Goal: Task Accomplishment & Management: Manage account settings

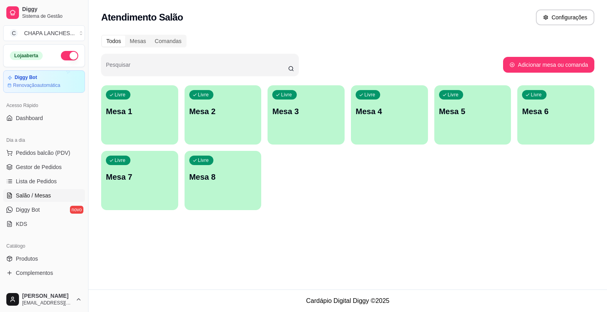
click at [389, 127] on div "Livre Mesa 4" at bounding box center [389, 110] width 77 height 50
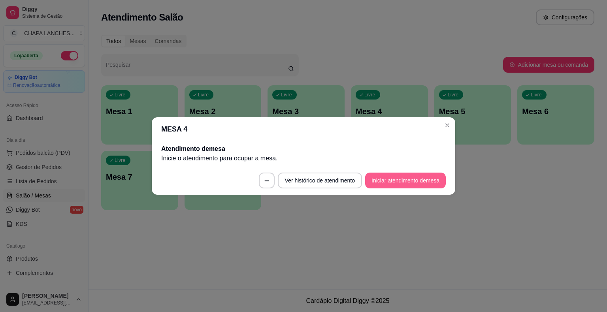
click at [410, 180] on button "Iniciar atendimento de mesa" at bounding box center [405, 181] width 81 height 16
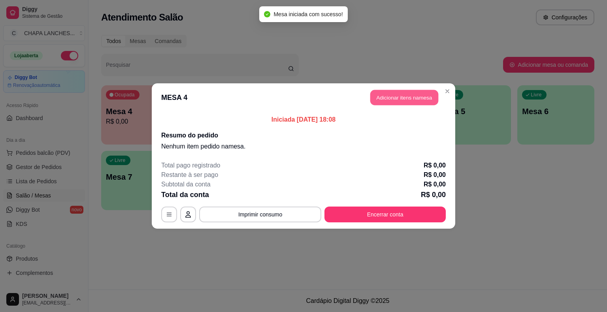
click at [393, 94] on button "Adicionar itens na mesa" at bounding box center [405, 97] width 68 height 15
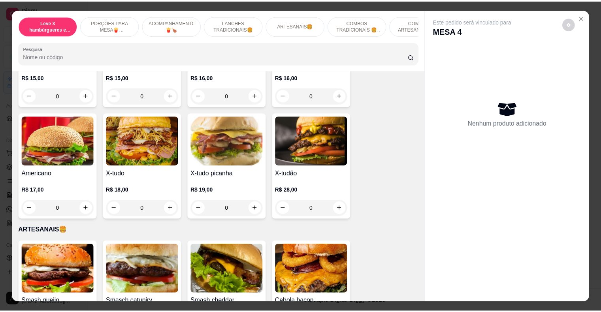
scroll to position [712, 0]
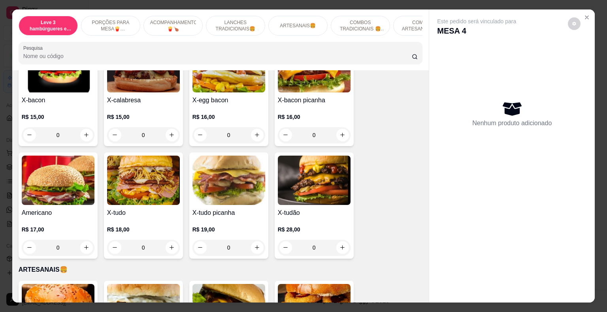
click at [252, 241] on div "0" at bounding box center [229, 248] width 73 height 16
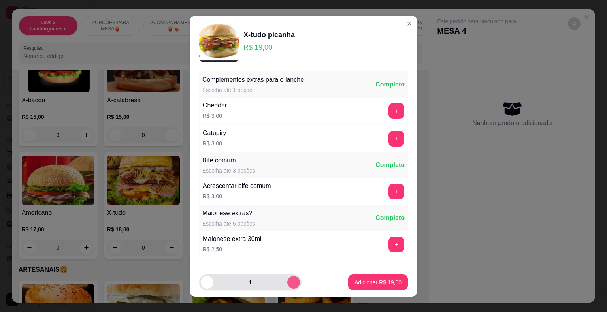
click at [291, 284] on icon "increase-product-quantity" at bounding box center [294, 283] width 6 height 6
click at [291, 281] on icon "increase-product-quantity" at bounding box center [294, 283] width 6 height 6
type input "3"
click at [367, 283] on p "Adicionar R$ 57,00" at bounding box center [378, 283] width 47 height 8
type input "3"
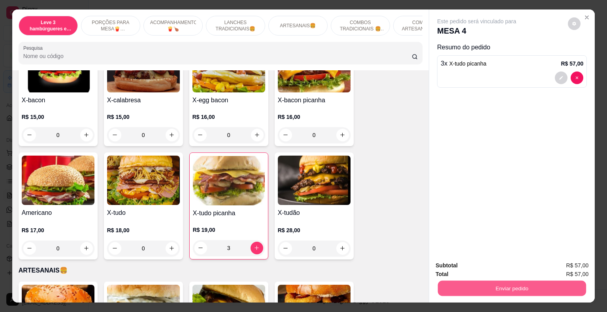
click at [461, 285] on button "Enviar pedido" at bounding box center [512, 288] width 148 height 15
click at [465, 266] on button "Não registrar e enviar pedido" at bounding box center [486, 266] width 80 height 15
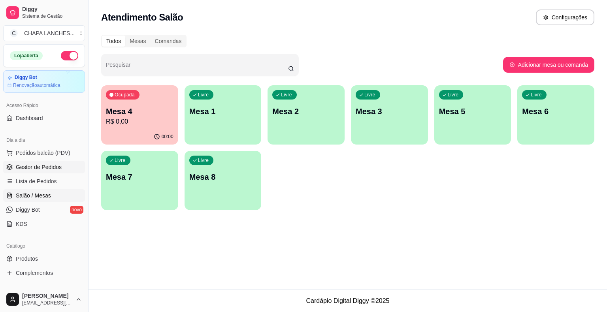
click at [42, 170] on span "Gestor de Pedidos" at bounding box center [39, 167] width 46 height 8
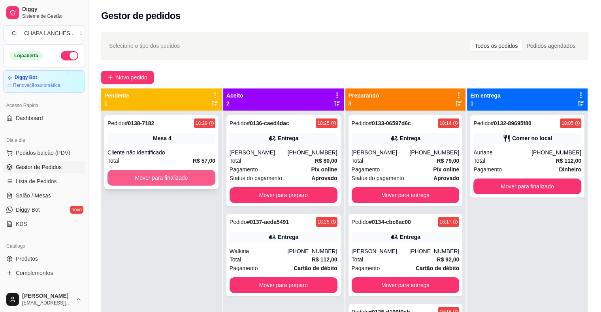
click at [163, 178] on button "Mover para finalizado" at bounding box center [162, 178] width 108 height 16
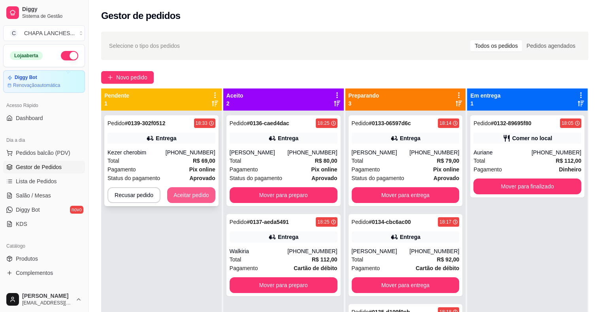
click at [192, 193] on button "Aceitar pedido" at bounding box center [191, 195] width 48 height 16
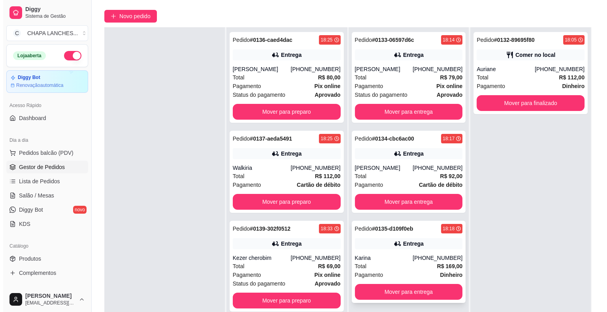
scroll to position [120, 0]
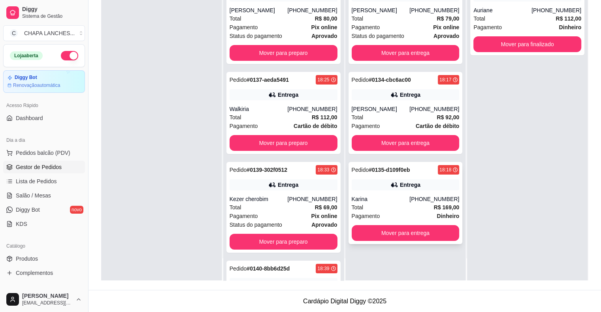
click at [396, 204] on div "Total R$ 169,00" at bounding box center [406, 207] width 108 height 9
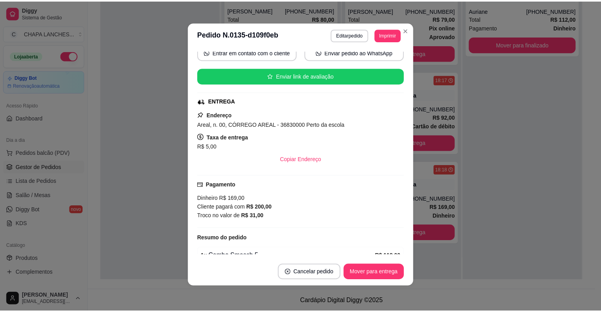
scroll to position [72, 0]
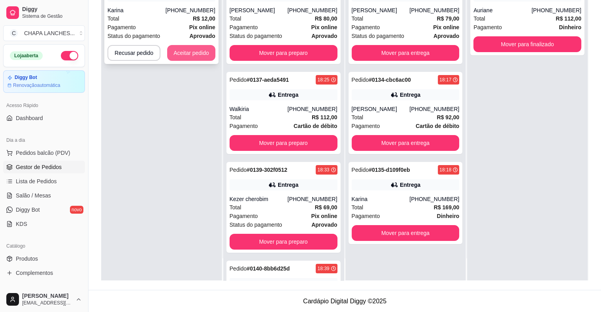
click at [195, 49] on button "Aceitar pedido" at bounding box center [191, 53] width 48 height 16
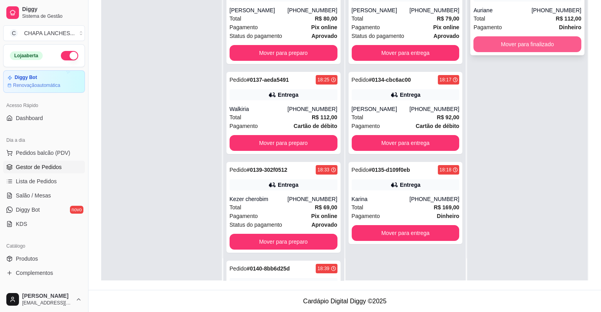
click at [482, 44] on button "Mover para finalizado" at bounding box center [528, 44] width 108 height 16
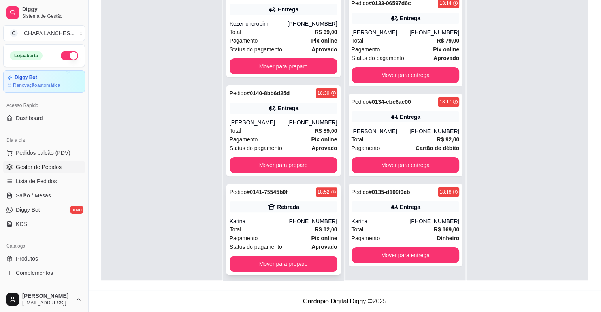
scroll to position [288, 0]
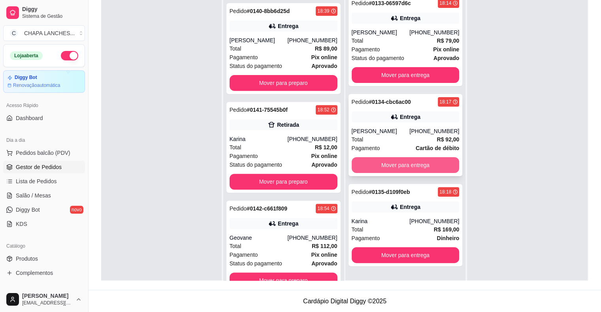
click at [386, 164] on button "Mover para entrega" at bounding box center [406, 165] width 108 height 16
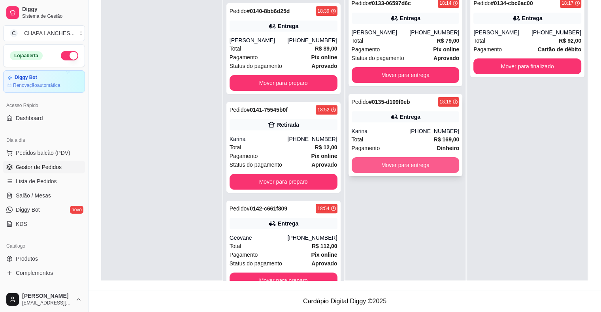
click at [379, 165] on button "Mover para entrega" at bounding box center [406, 165] width 108 height 16
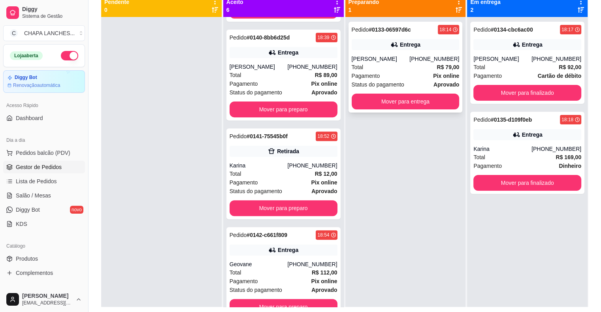
scroll to position [81, 0]
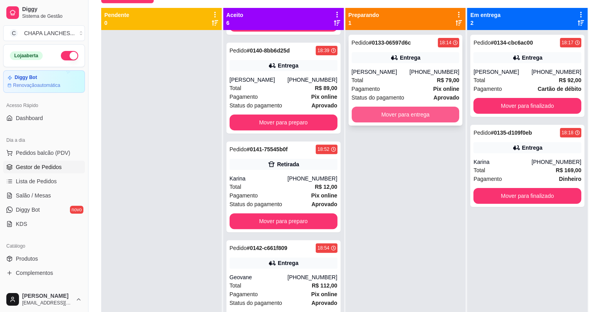
click at [375, 113] on button "Mover para entrega" at bounding box center [406, 115] width 108 height 16
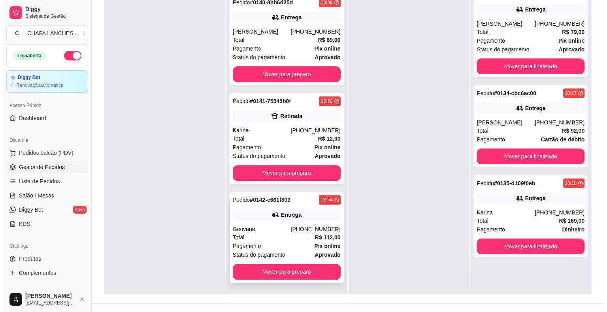
scroll to position [120, 0]
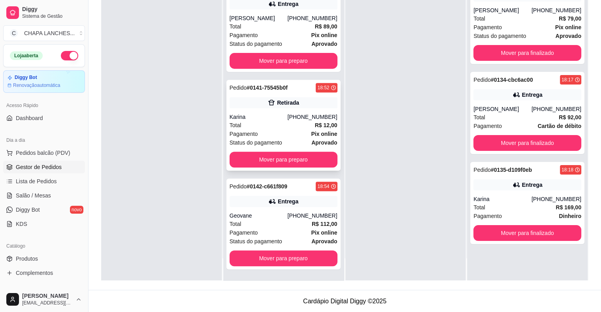
click at [276, 137] on div "Pagamento Pix online" at bounding box center [284, 134] width 108 height 9
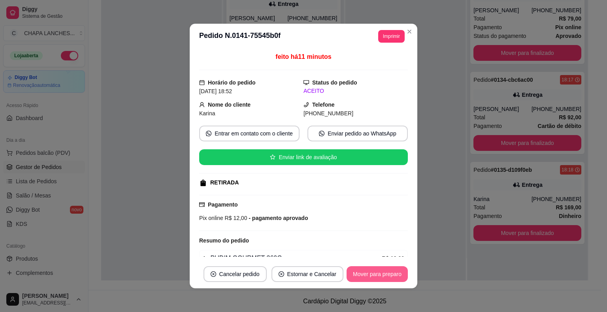
click at [385, 281] on button "Mover para preparo" at bounding box center [377, 275] width 61 height 16
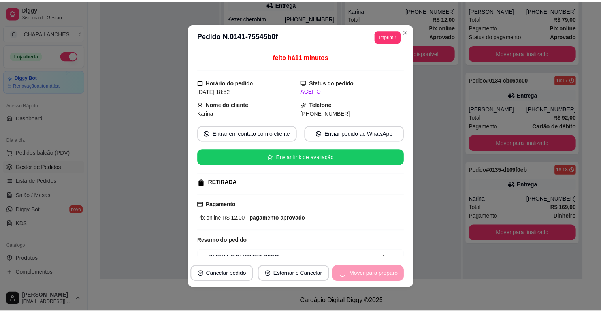
scroll to position [189, 0]
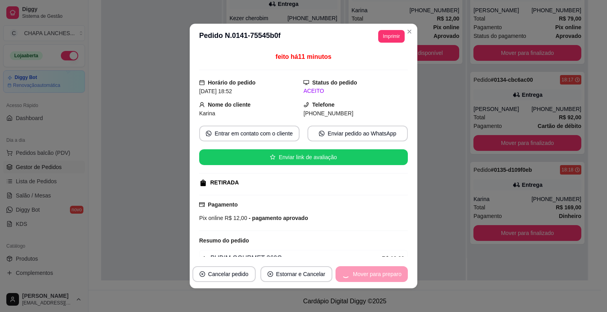
click at [385, 278] on div "Mover para preparo" at bounding box center [372, 275] width 72 height 16
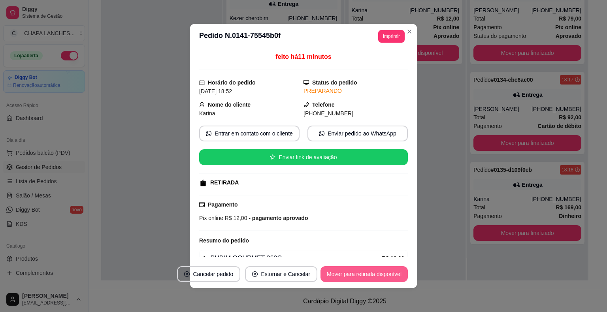
click at [383, 274] on button "Mover para retirada disponível" at bounding box center [364, 275] width 87 height 16
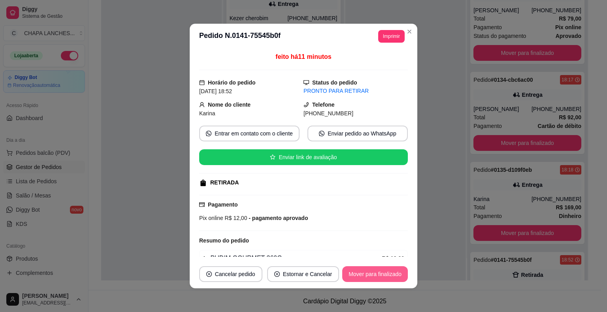
click at [386, 276] on button "Mover para finalizado" at bounding box center [375, 275] width 66 height 16
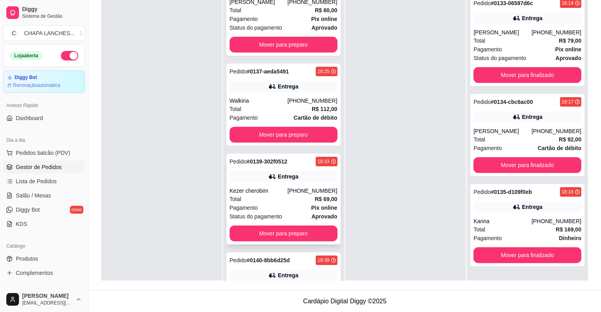
scroll to position [0, 0]
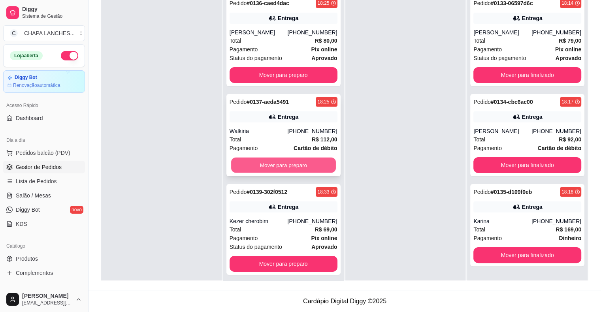
click at [277, 173] on button "Mover para preparo" at bounding box center [283, 165] width 105 height 15
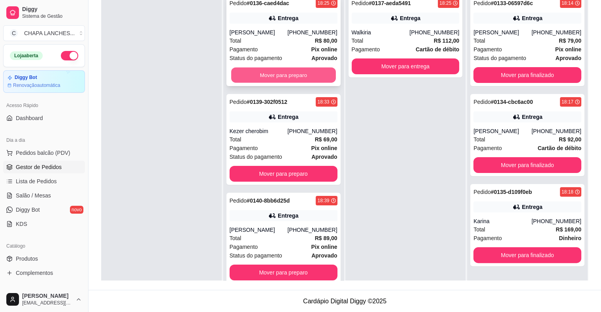
click at [272, 83] on button "Mover para preparo" at bounding box center [283, 75] width 105 height 15
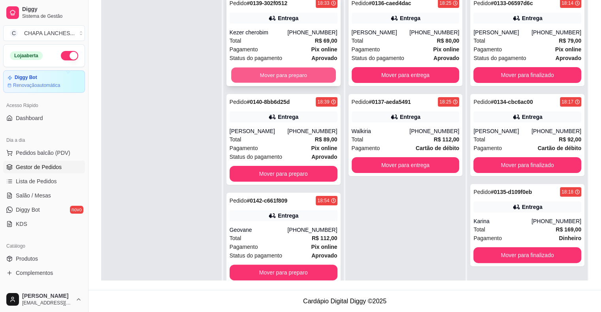
click at [278, 72] on button "Mover para preparo" at bounding box center [283, 75] width 105 height 15
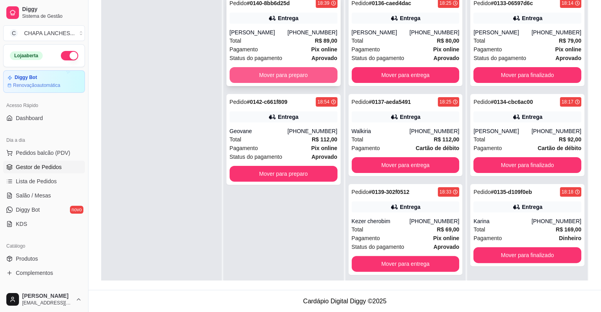
click at [269, 75] on button "Mover para preparo" at bounding box center [284, 75] width 108 height 16
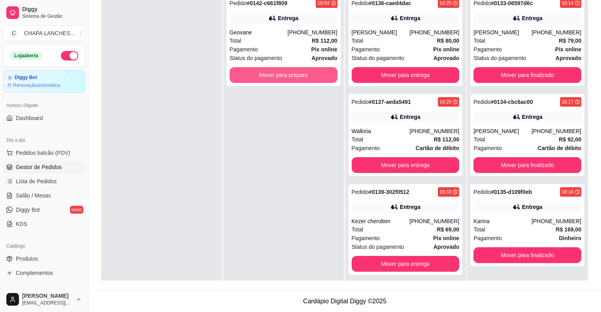
click at [269, 75] on button "Mover para preparo" at bounding box center [284, 75] width 108 height 16
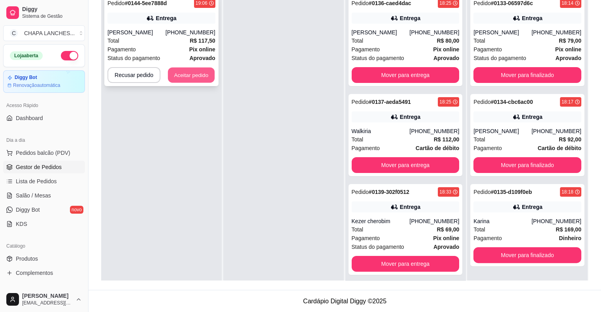
click at [209, 74] on button "Aceitar pedido" at bounding box center [191, 75] width 47 height 15
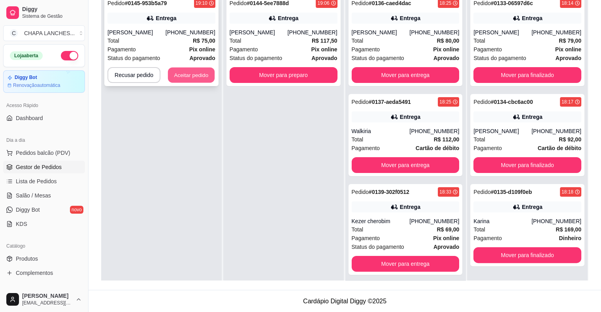
click at [198, 70] on button "Aceitar pedido" at bounding box center [191, 75] width 47 height 15
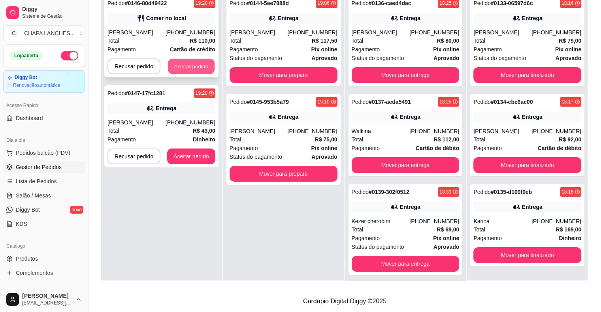
click at [187, 67] on button "Aceitar pedido" at bounding box center [191, 66] width 47 height 15
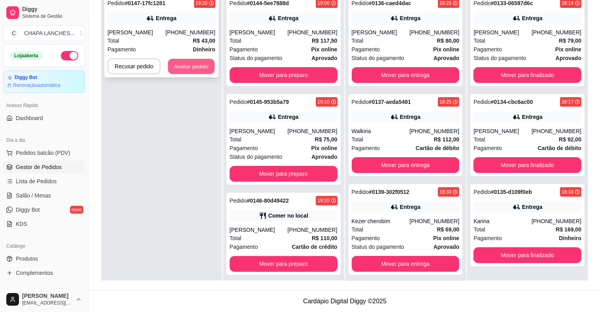
click at [191, 74] on button "Aceitar pedido" at bounding box center [191, 66] width 47 height 15
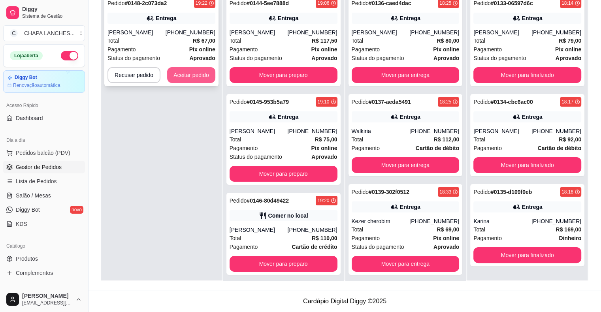
click at [182, 77] on button "Aceitar pedido" at bounding box center [191, 75] width 48 height 16
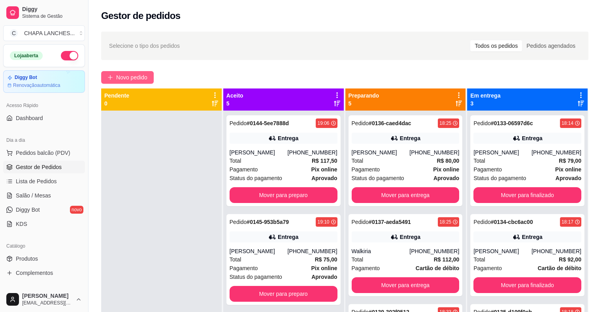
click at [122, 79] on span "Novo pedido" at bounding box center [131, 77] width 31 height 9
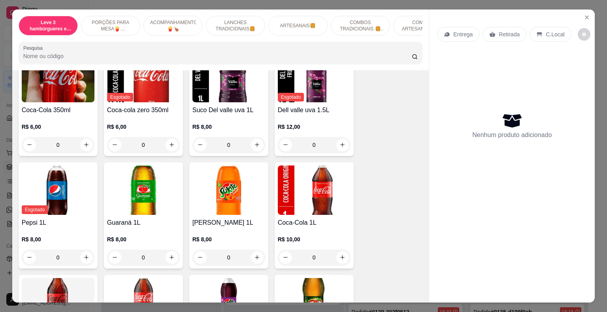
scroll to position [1621, 0]
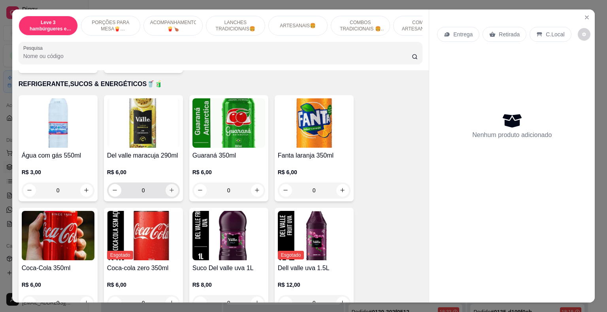
click at [169, 187] on icon "increase-product-quantity" at bounding box center [172, 190] width 6 height 6
type input "1"
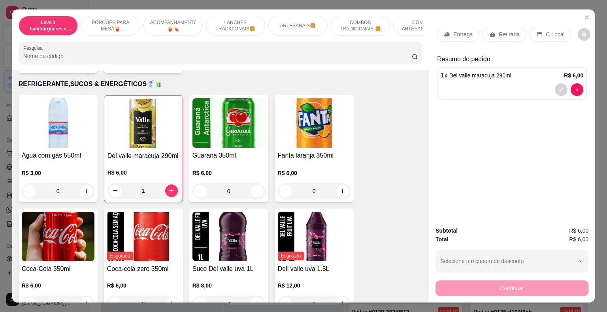
click at [499, 33] on p "Retirada" at bounding box center [509, 34] width 21 height 8
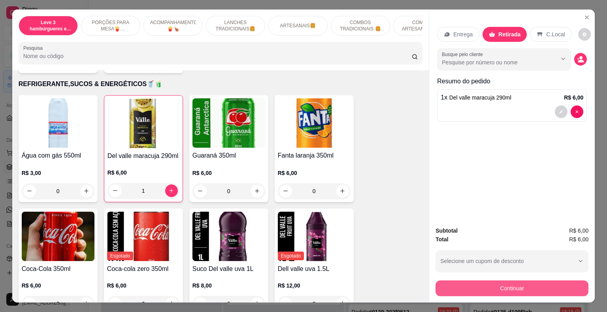
click at [526, 285] on button "Continuar" at bounding box center [512, 289] width 153 height 16
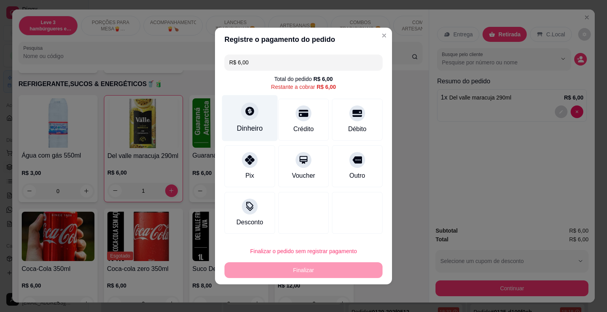
click at [247, 114] on icon at bounding box center [250, 111] width 9 height 9
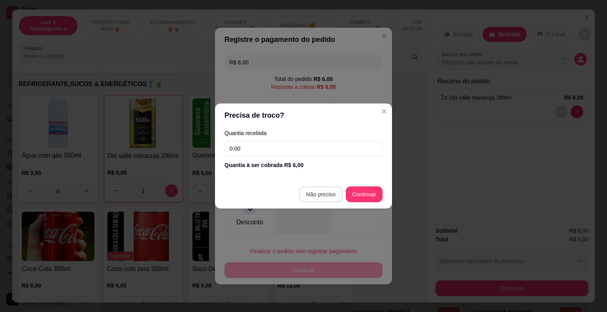
type input "R$ 0,00"
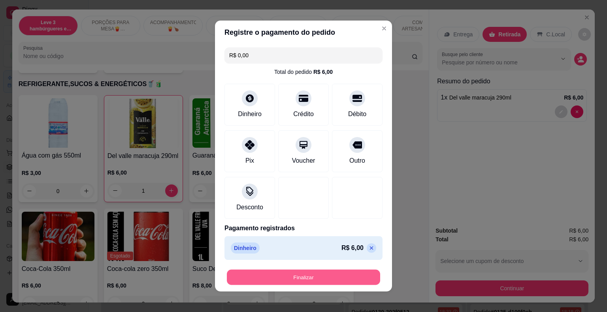
click at [303, 276] on button "Finalizar" at bounding box center [303, 277] width 153 height 15
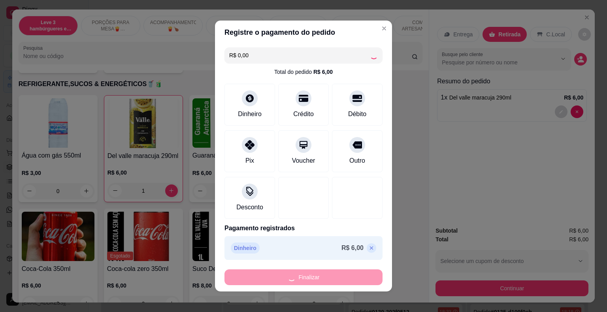
type input "0"
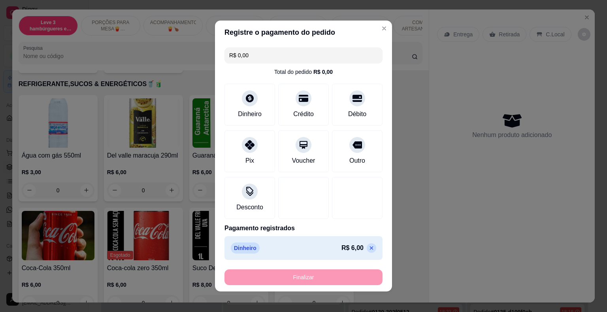
type input "-R$ 6,00"
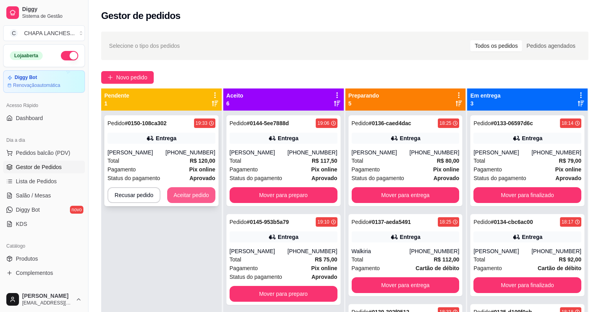
click at [197, 197] on button "Aceitar pedido" at bounding box center [191, 195] width 48 height 16
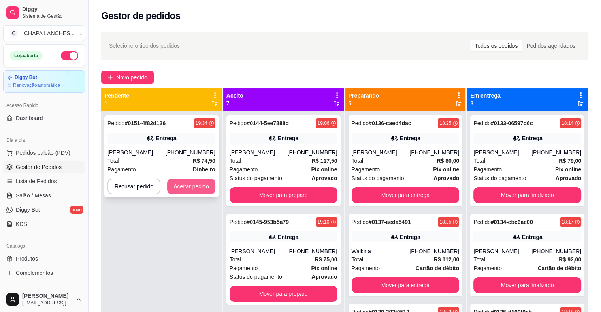
click at [191, 191] on button "Aceitar pedido" at bounding box center [191, 187] width 48 height 16
click at [193, 187] on button "Aceitar pedido" at bounding box center [191, 187] width 48 height 16
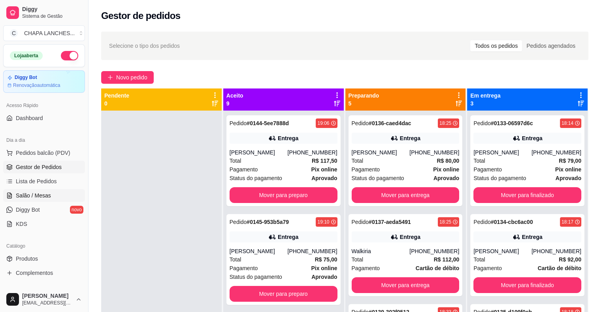
click at [47, 197] on span "Salão / Mesas" at bounding box center [33, 196] width 35 height 8
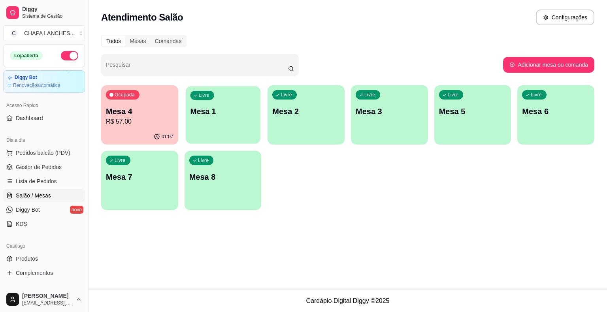
click at [220, 128] on div "Livre Mesa 1" at bounding box center [223, 110] width 75 height 48
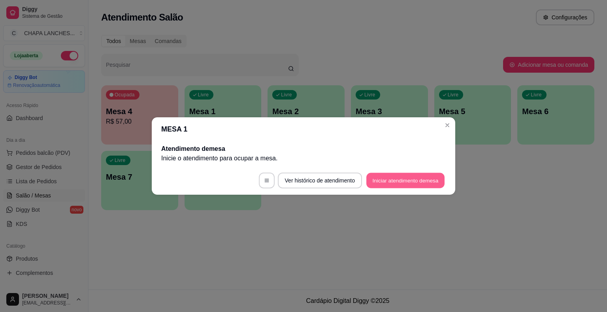
click at [386, 178] on button "Iniciar atendimento de mesa" at bounding box center [406, 180] width 78 height 15
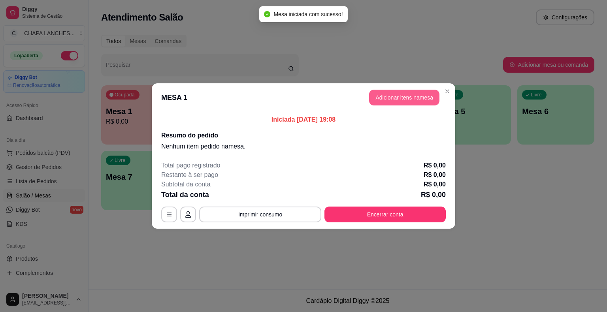
click at [386, 99] on button "Adicionar itens na mesa" at bounding box center [404, 98] width 70 height 16
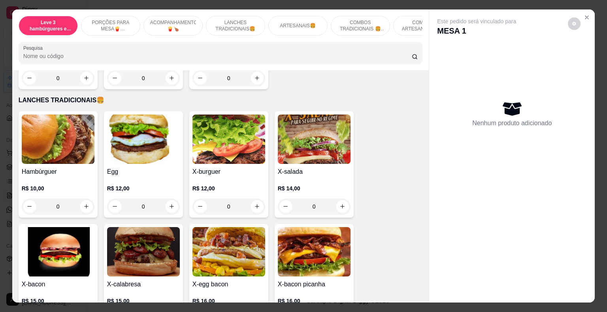
scroll to position [633, 0]
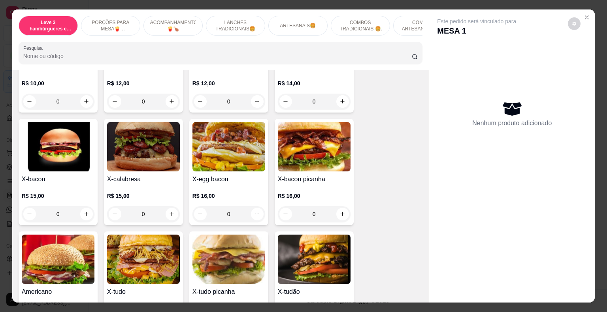
click at [253, 208] on div "0" at bounding box center [229, 214] width 73 height 16
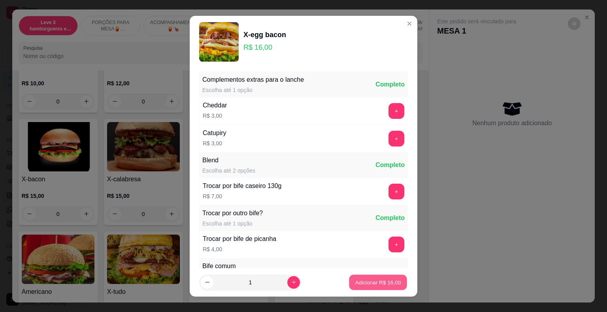
click at [388, 286] on p "Adicionar R$ 16,00" at bounding box center [379, 283] width 46 height 8
type input "1"
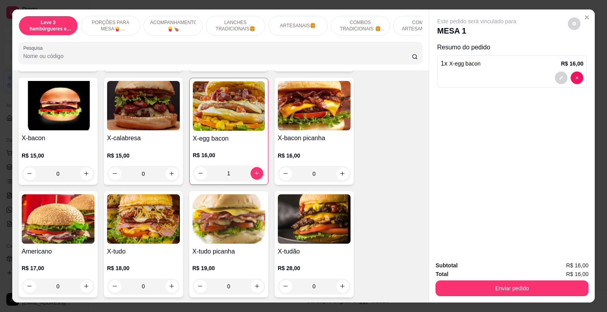
scroll to position [751, 0]
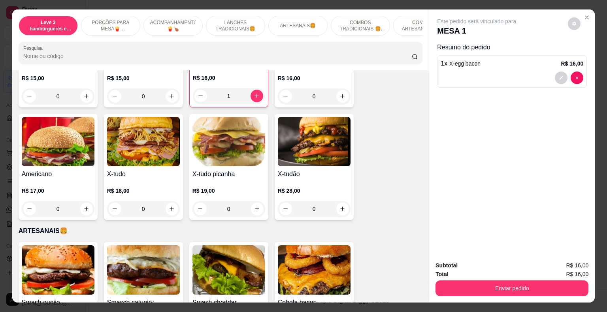
click at [169, 202] on div "0" at bounding box center [143, 209] width 73 height 16
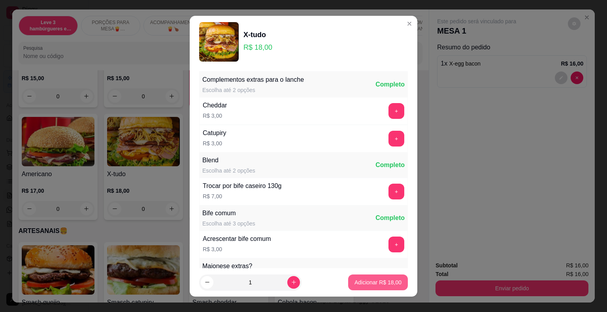
click at [387, 281] on p "Adicionar R$ 18,00" at bounding box center [378, 283] width 47 height 8
type input "1"
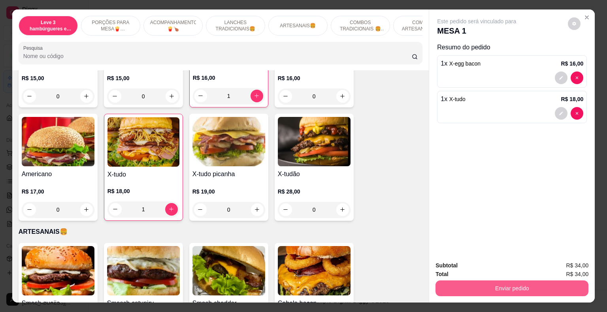
click at [471, 286] on button "Enviar pedido" at bounding box center [512, 289] width 153 height 16
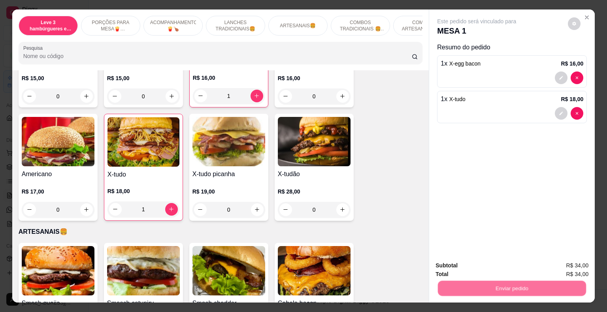
click at [463, 270] on button "Não registrar e enviar pedido" at bounding box center [486, 266] width 82 height 15
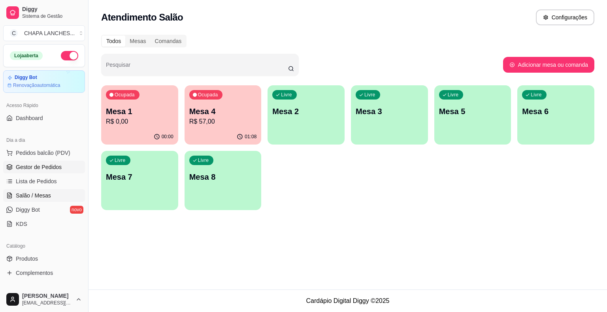
click at [49, 165] on span "Gestor de Pedidos" at bounding box center [39, 167] width 46 height 8
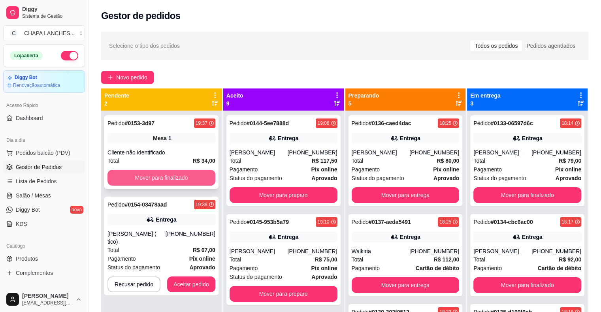
click at [162, 174] on button "Mover para finalizado" at bounding box center [162, 178] width 108 height 16
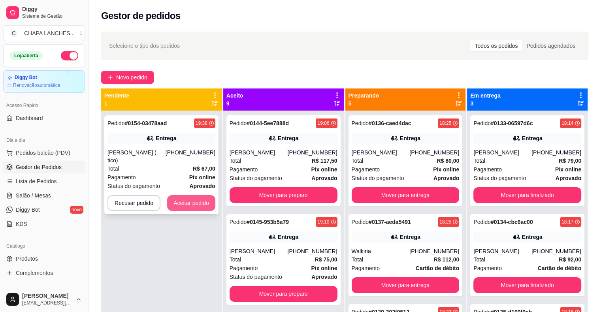
click at [203, 197] on button "Aceitar pedido" at bounding box center [191, 203] width 48 height 16
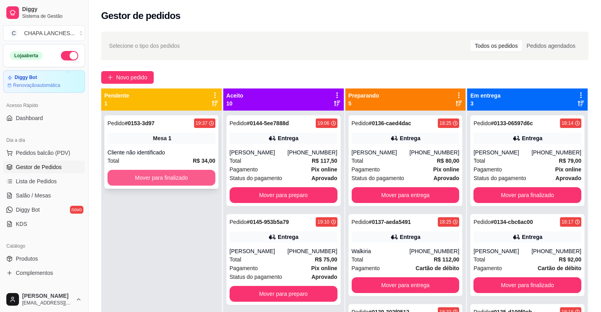
click at [185, 181] on button "Mover para finalizado" at bounding box center [162, 178] width 108 height 16
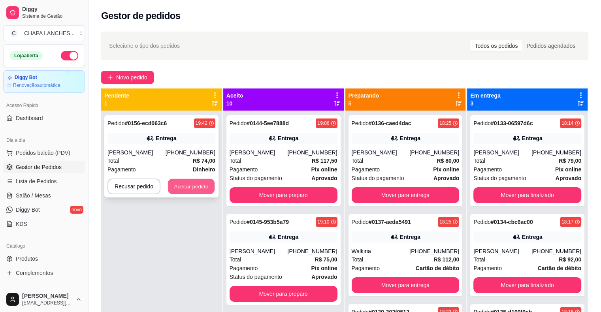
click at [185, 186] on button "Aceitar pedido" at bounding box center [191, 186] width 47 height 15
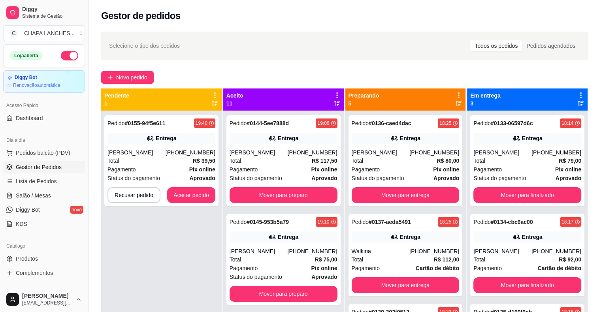
click at [185, 186] on div "Pedido # 0155-94f5e611 19:40 Entrega [PERSON_NAME] [PHONE_NUMBER] Total R$ 39,5…" at bounding box center [161, 160] width 114 height 91
click at [181, 193] on button "Aceitar pedido" at bounding box center [191, 195] width 47 height 15
click at [185, 197] on button "Aceitar pedido" at bounding box center [191, 195] width 48 height 16
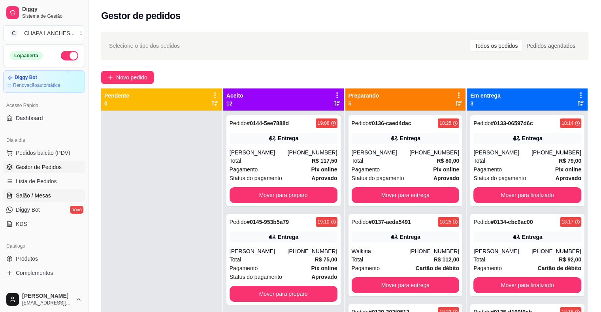
click at [46, 197] on span "Salão / Mesas" at bounding box center [33, 196] width 35 height 8
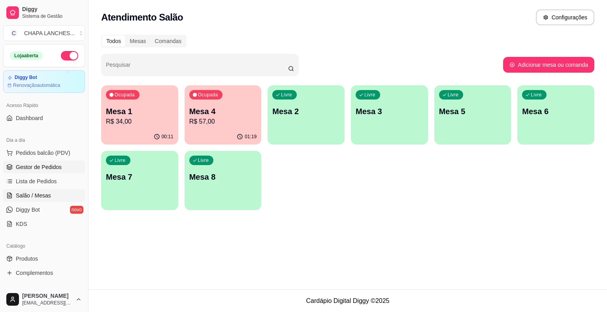
click at [32, 165] on span "Gestor de Pedidos" at bounding box center [39, 167] width 46 height 8
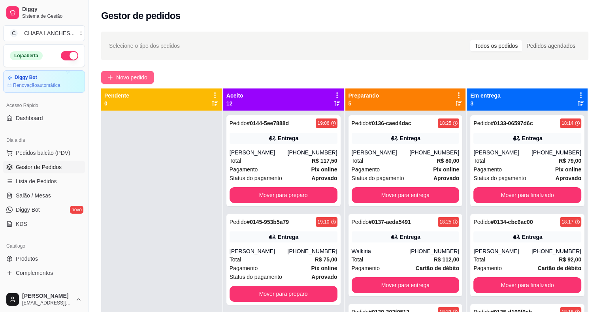
click at [131, 78] on span "Novo pedido" at bounding box center [131, 77] width 31 height 9
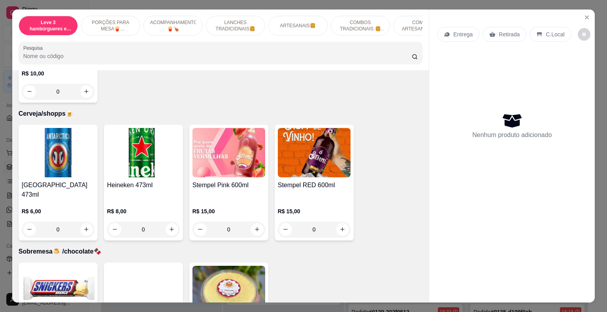
scroll to position [2294, 0]
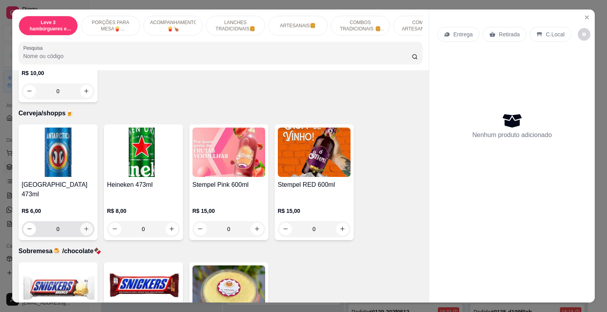
click at [85, 226] on icon "increase-product-quantity" at bounding box center [86, 229] width 6 height 6
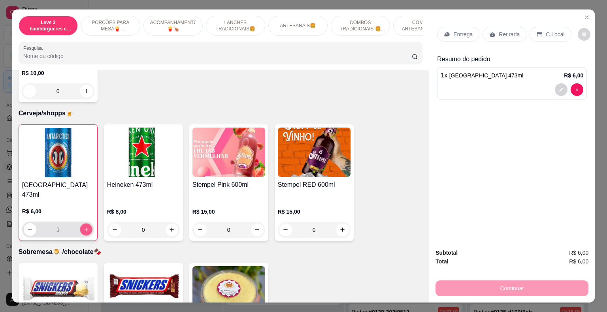
click at [85, 227] on icon "increase-product-quantity" at bounding box center [86, 230] width 6 height 6
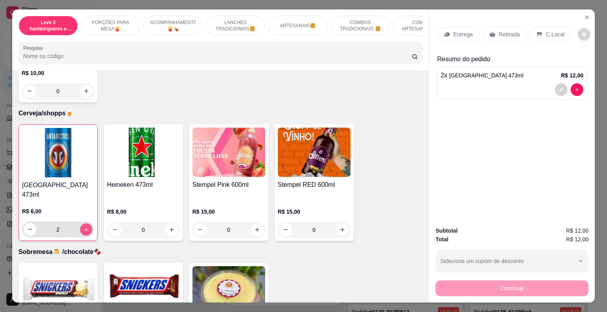
click at [85, 227] on icon "increase-product-quantity" at bounding box center [86, 230] width 6 height 6
type input "3"
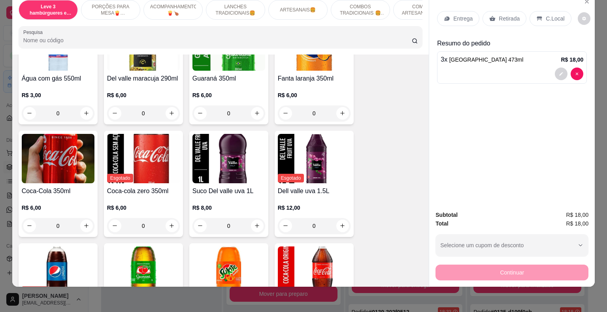
scroll to position [1601, 0]
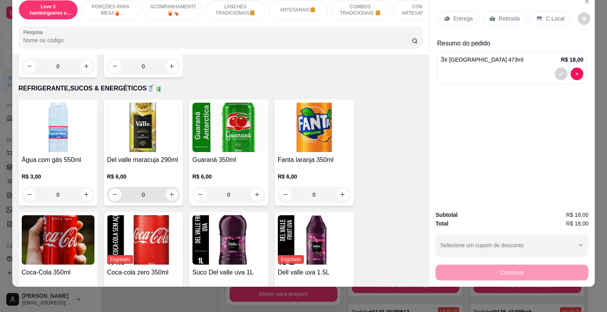
click at [169, 192] on icon "increase-product-quantity" at bounding box center [172, 195] width 6 height 6
type input "1"
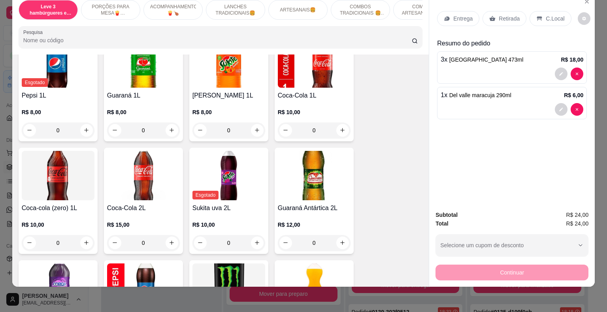
scroll to position [1878, 0]
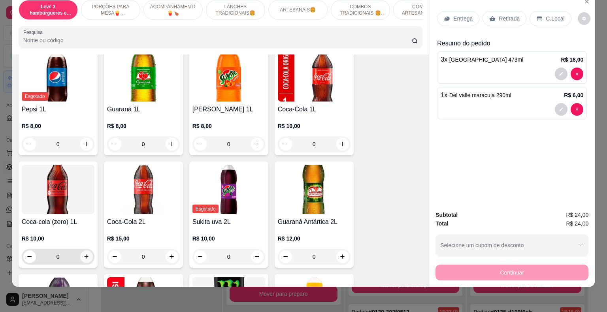
click at [83, 254] on icon "increase-product-quantity" at bounding box center [86, 257] width 6 height 6
type input "1"
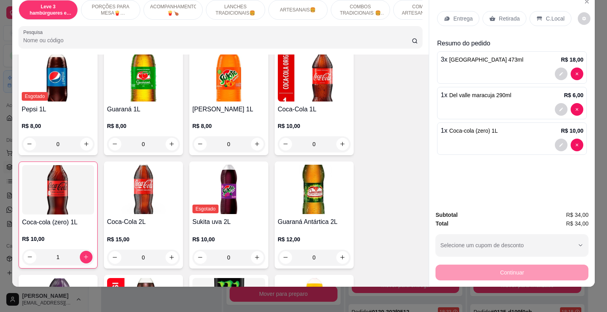
drag, startPoint x: 502, startPoint y: 12, endPoint x: 518, endPoint y: 21, distance: 18.7
click at [503, 15] on p "Retirada" at bounding box center [509, 19] width 21 height 8
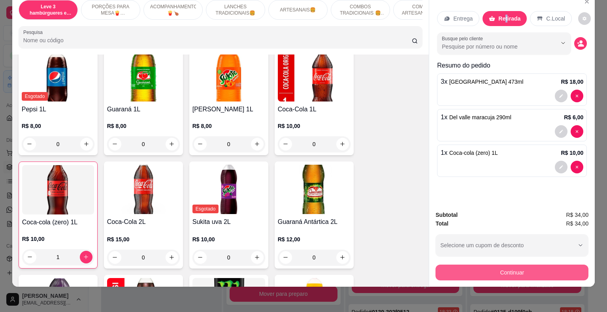
click at [527, 267] on button "Continuar" at bounding box center [512, 273] width 153 height 16
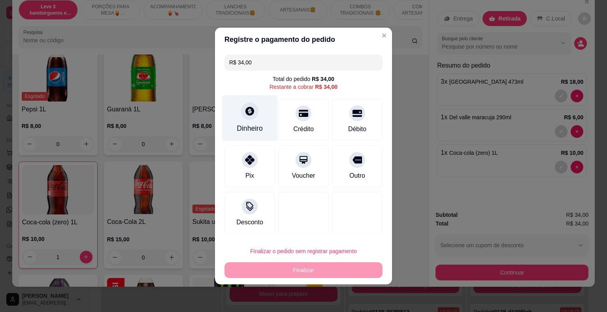
click at [241, 110] on div "Dinheiro" at bounding box center [250, 118] width 56 height 46
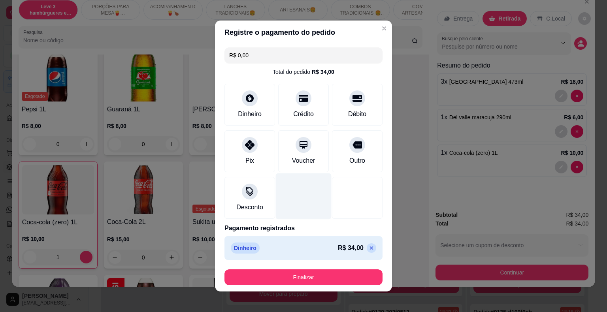
type input "R$ 0,00"
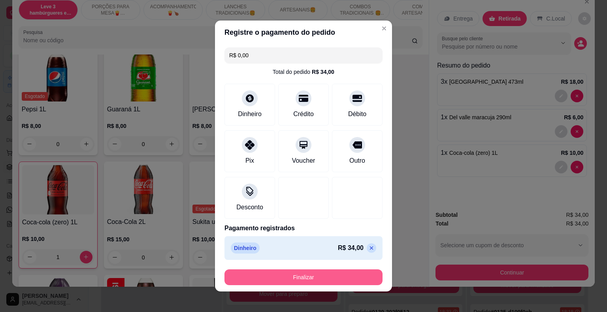
click at [367, 281] on button "Finalizar" at bounding box center [304, 278] width 158 height 16
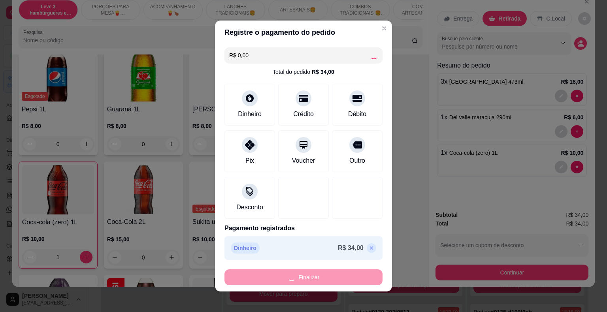
type input "0"
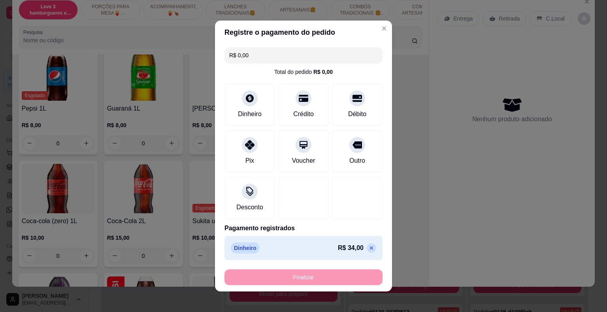
type input "-R$ 34,00"
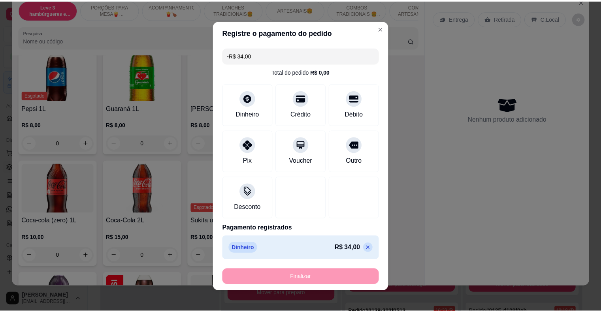
scroll to position [1878, 0]
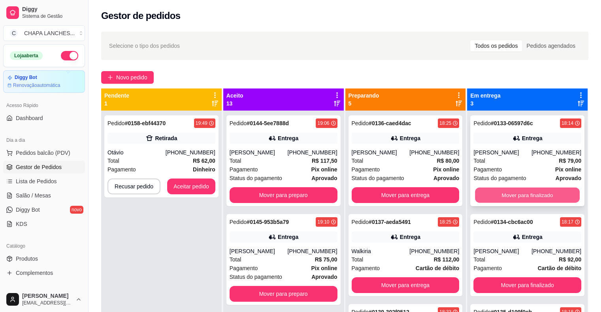
click at [502, 194] on button "Mover para finalizado" at bounding box center [527, 195] width 105 height 15
click at [502, 191] on button "Mover para finalizado" at bounding box center [528, 195] width 108 height 16
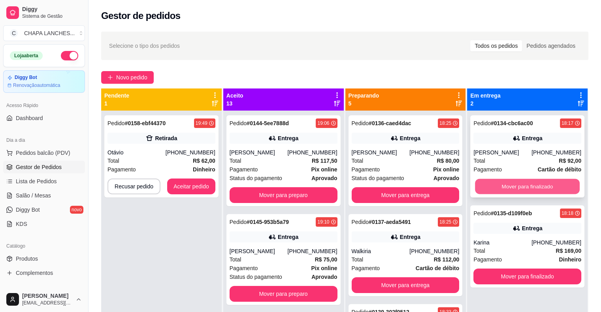
click at [502, 189] on button "Mover para finalizado" at bounding box center [527, 186] width 105 height 15
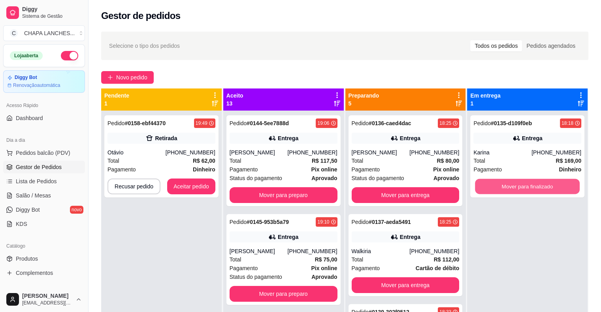
click at [500, 189] on button "Mover para finalizado" at bounding box center [527, 186] width 105 height 15
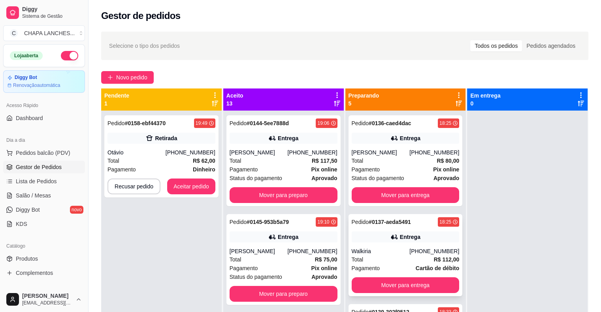
scroll to position [40, 0]
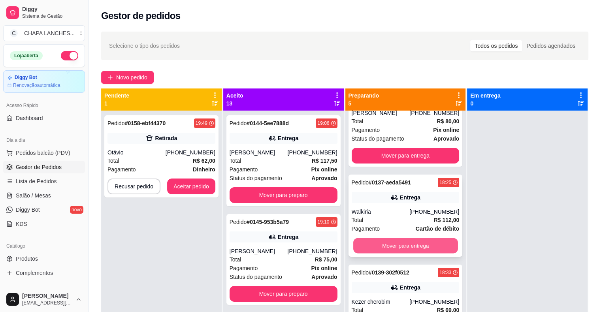
click at [388, 251] on button "Mover para entrega" at bounding box center [406, 245] width 105 height 15
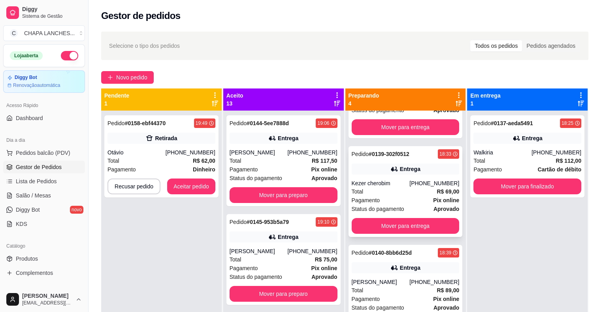
scroll to position [98, 0]
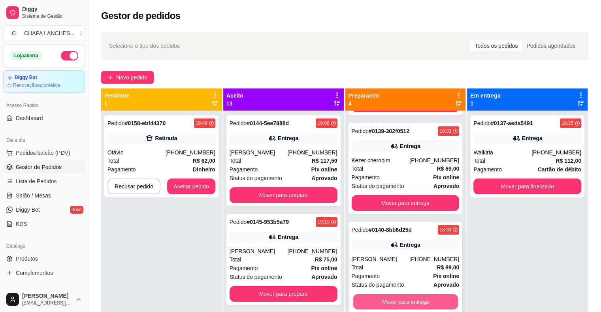
click at [397, 301] on button "Mover para entrega" at bounding box center [406, 302] width 105 height 15
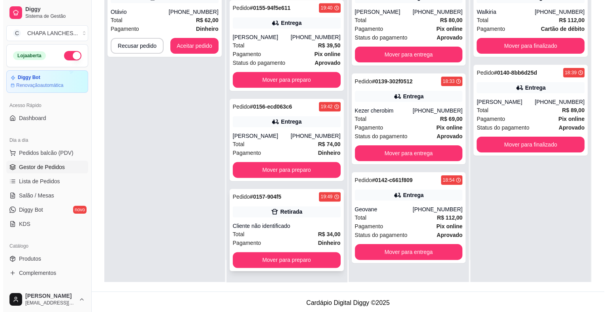
scroll to position [120, 0]
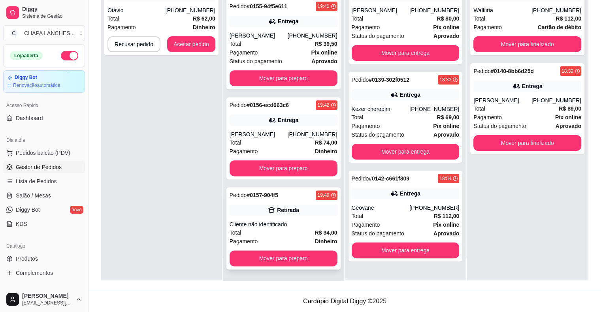
click at [289, 241] on div "Pagamento Dinheiro" at bounding box center [284, 241] width 108 height 9
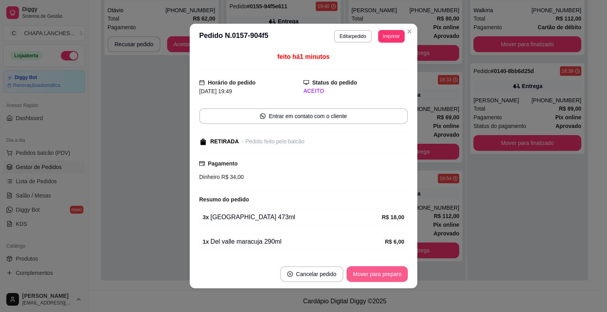
click at [360, 273] on button "Mover para preparo" at bounding box center [377, 275] width 61 height 16
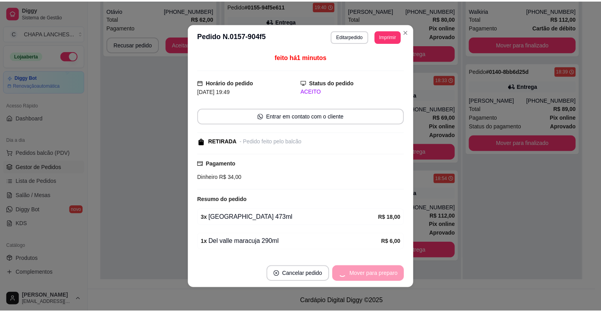
scroll to position [845, 0]
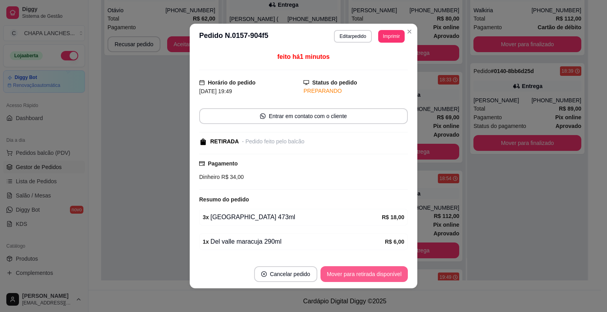
click at [376, 274] on button "Mover para retirada disponível" at bounding box center [364, 275] width 87 height 16
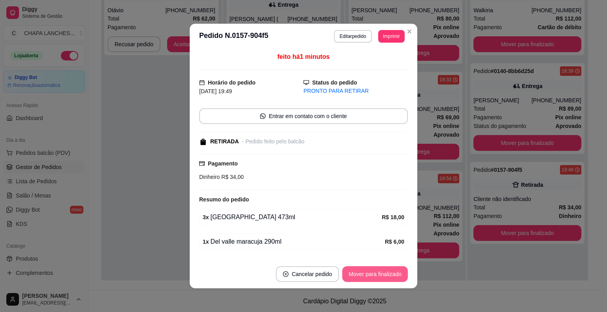
click at [376, 274] on button "Mover para finalizado" at bounding box center [375, 275] width 66 height 16
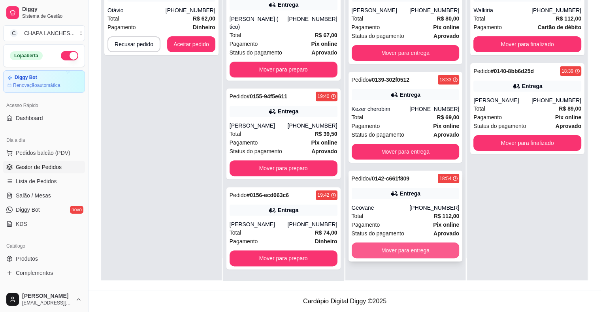
click at [412, 251] on button "Mover para entrega" at bounding box center [406, 251] width 108 height 16
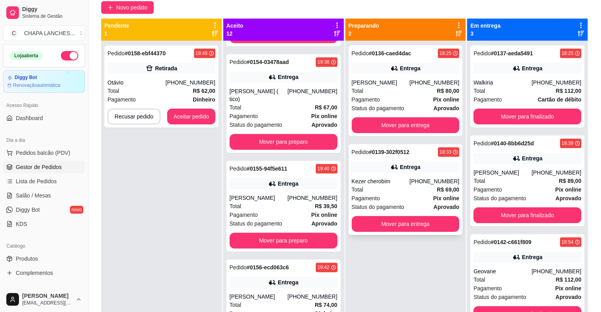
scroll to position [41, 0]
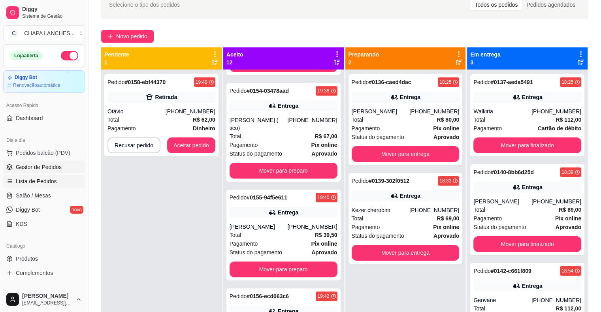
click at [42, 186] on link "Lista de Pedidos" at bounding box center [44, 181] width 82 height 13
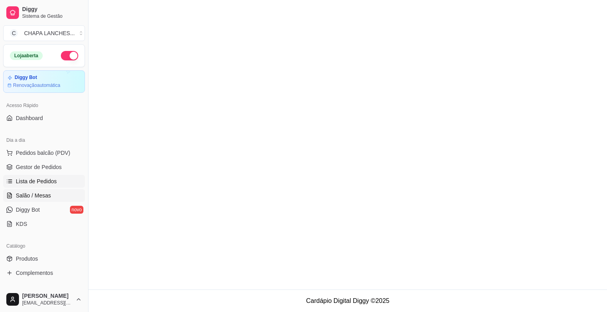
click at [46, 197] on span "Salão / Mesas" at bounding box center [33, 196] width 35 height 8
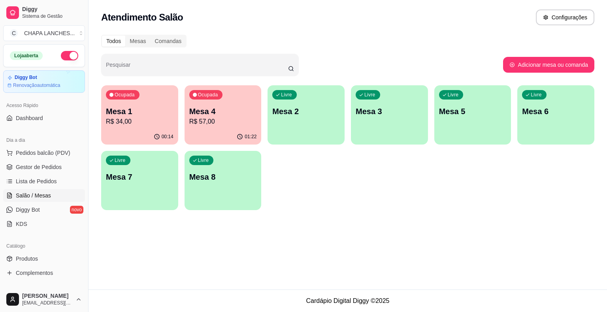
click at [145, 126] on p "R$ 34,00" at bounding box center [140, 121] width 68 height 9
click at [233, 124] on p "R$ 57,00" at bounding box center [223, 121] width 68 height 9
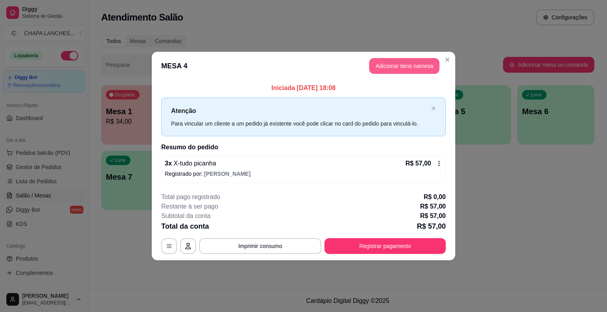
click at [392, 63] on button "Adicionar itens na mesa" at bounding box center [404, 66] width 70 height 16
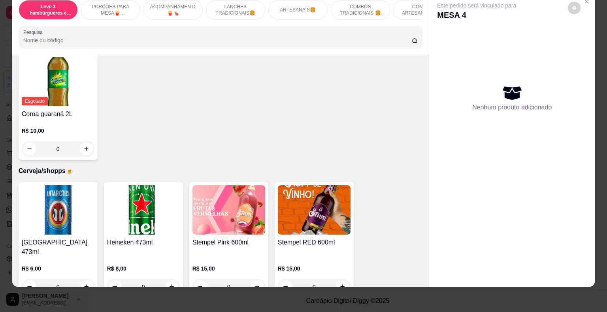
scroll to position [2294, 0]
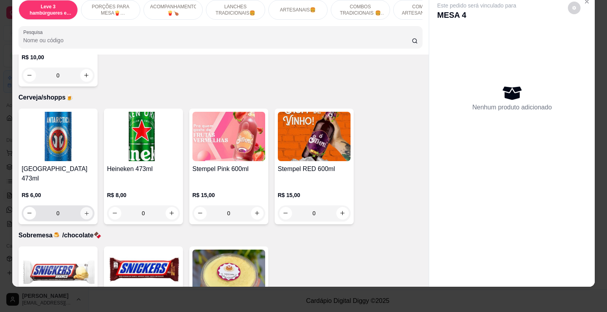
click at [85, 210] on icon "increase-product-quantity" at bounding box center [86, 213] width 6 height 6
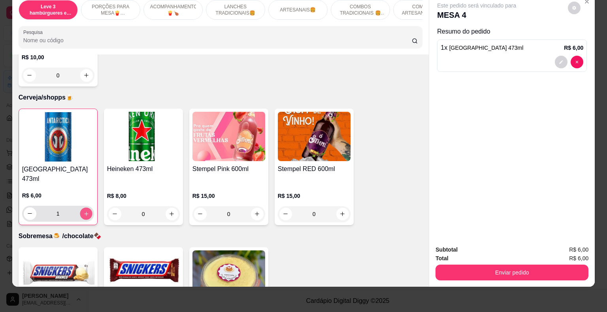
click at [85, 211] on icon "increase-product-quantity" at bounding box center [86, 214] width 6 height 6
click at [86, 211] on icon "increase-product-quantity" at bounding box center [86, 214] width 6 height 6
type input "3"
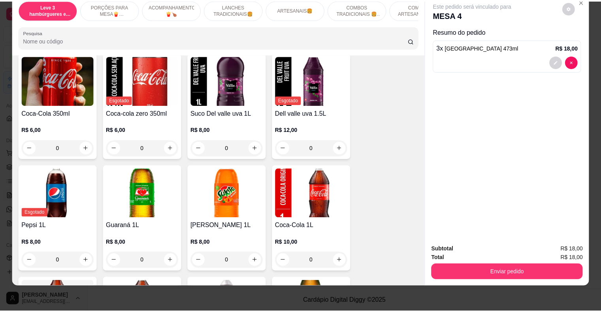
scroll to position [1780, 0]
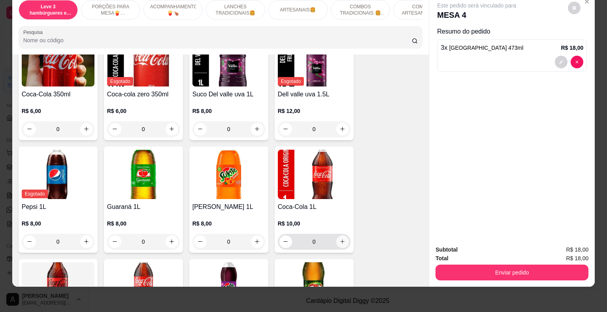
click at [342, 239] on icon "increase-product-quantity" at bounding box center [343, 242] width 6 height 6
type input "1"
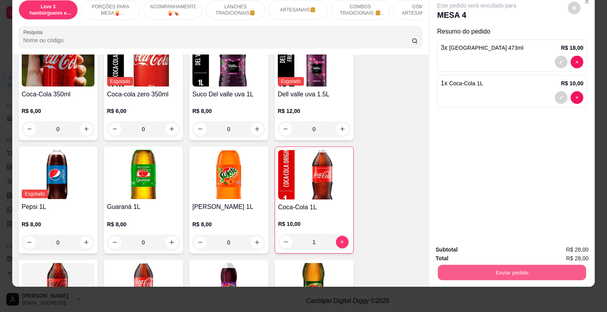
click at [488, 265] on button "Enviar pedido" at bounding box center [512, 272] width 148 height 15
click at [475, 246] on button "Não registrar e enviar pedido" at bounding box center [486, 247] width 82 height 15
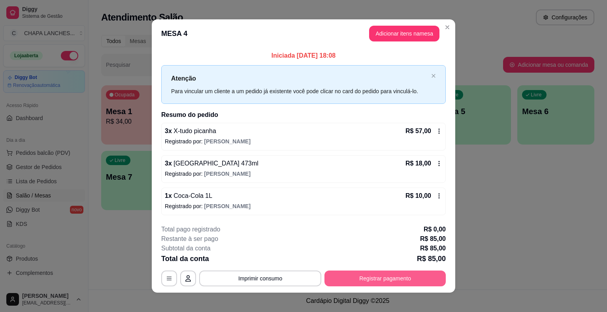
click at [392, 278] on button "Registrar pagamento" at bounding box center [385, 279] width 121 height 16
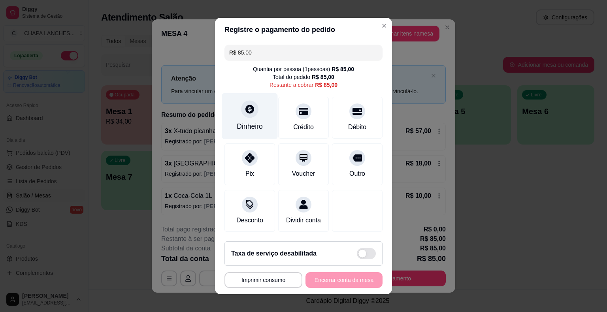
click at [246, 118] on div "Dinheiro" at bounding box center [250, 116] width 56 height 46
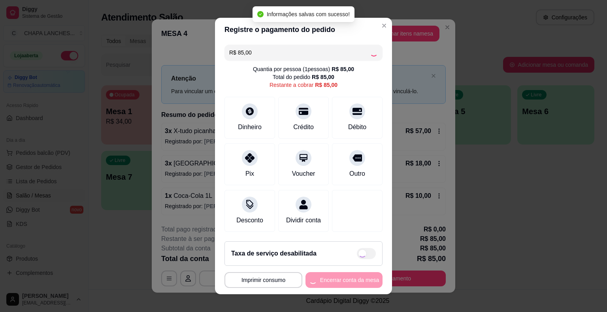
type input "R$ 0,00"
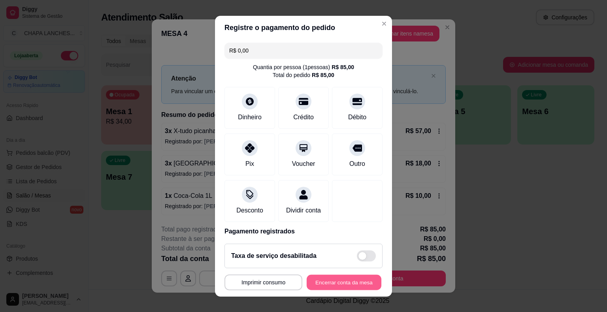
click at [346, 281] on button "Encerrar conta da mesa" at bounding box center [344, 282] width 75 height 15
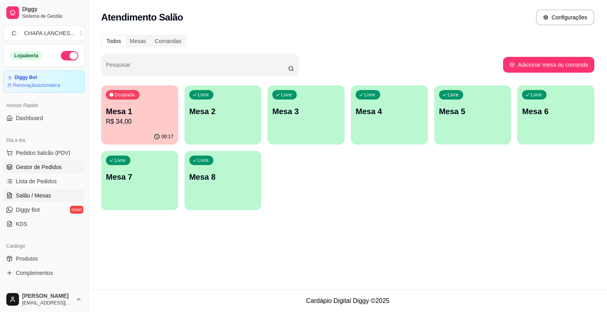
click at [32, 165] on span "Gestor de Pedidos" at bounding box center [39, 167] width 46 height 8
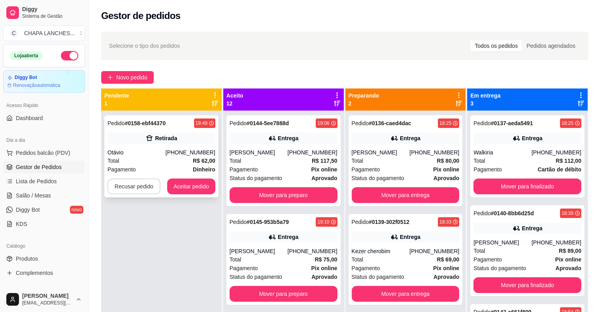
click at [137, 187] on button "Recusar pedido" at bounding box center [134, 187] width 53 height 16
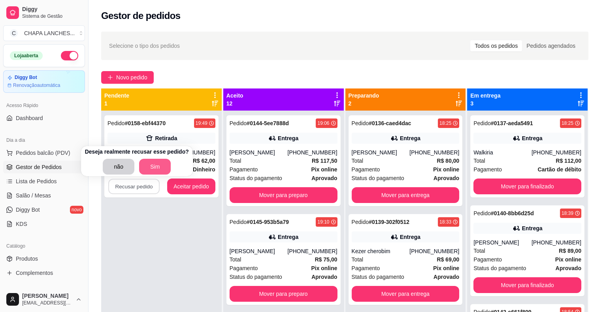
click at [149, 168] on button "Sim" at bounding box center [155, 167] width 32 height 16
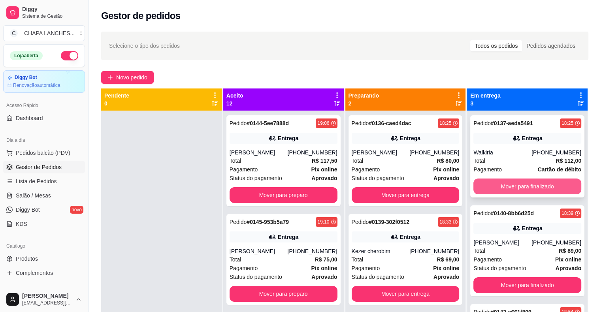
click at [543, 183] on button "Mover para finalizado" at bounding box center [528, 187] width 108 height 16
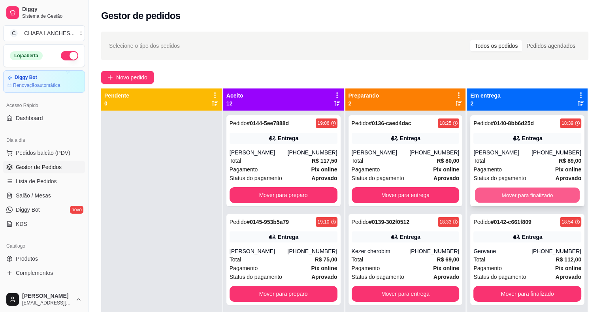
click at [557, 190] on button "Mover para finalizado" at bounding box center [527, 195] width 105 height 15
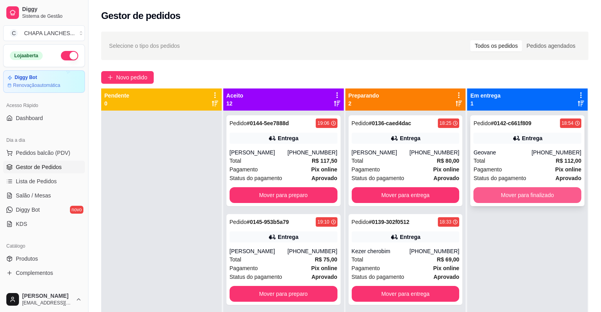
click at [537, 194] on button "Mover para finalizado" at bounding box center [528, 195] width 108 height 16
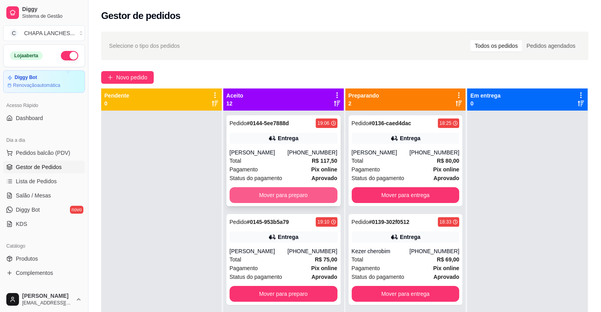
click at [278, 191] on button "Mover para preparo" at bounding box center [284, 195] width 108 height 16
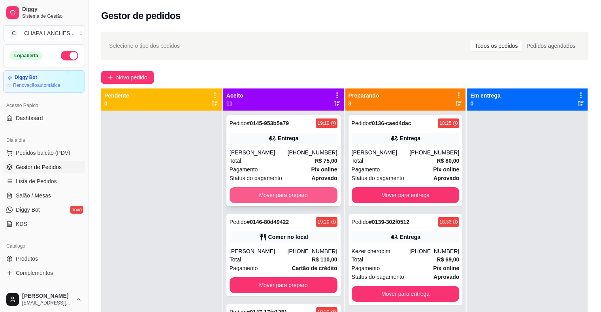
click at [263, 195] on button "Mover para preparo" at bounding box center [284, 195] width 108 height 16
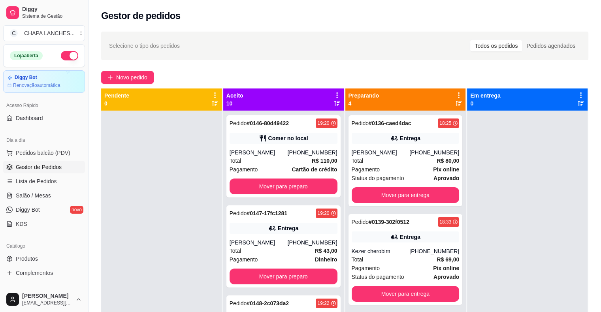
scroll to position [79, 0]
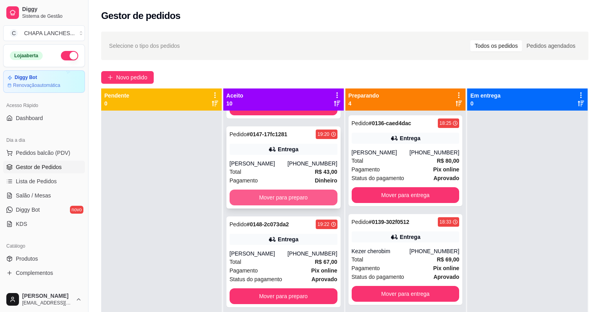
click at [279, 206] on button "Mover para preparo" at bounding box center [284, 198] width 108 height 16
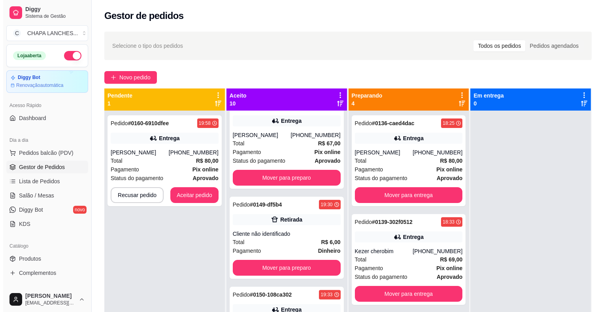
scroll to position [296, 0]
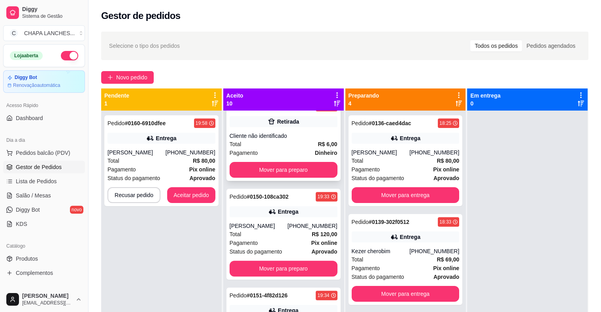
click at [267, 140] on div "Cliente não identificado" at bounding box center [284, 136] width 108 height 8
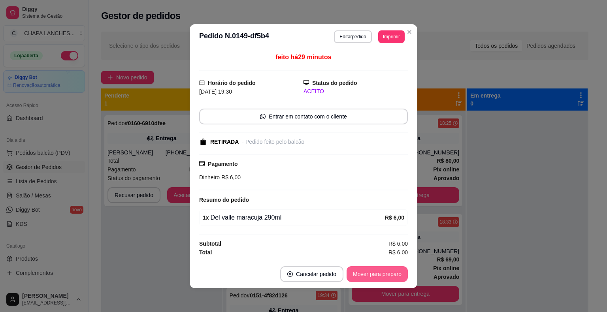
click at [373, 272] on button "Mover para preparo" at bounding box center [377, 275] width 61 height 16
click at [373, 272] on button "Mover para retirada disponível" at bounding box center [364, 275] width 87 height 16
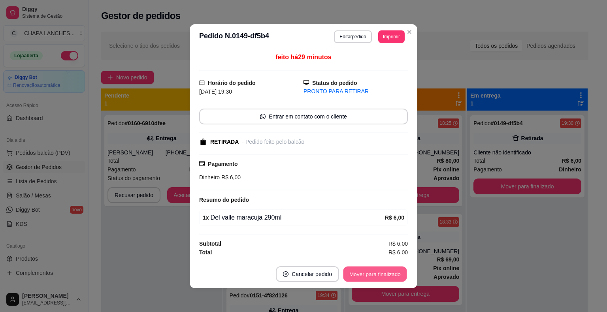
click at [378, 273] on button "Mover para finalizado" at bounding box center [376, 274] width 64 height 15
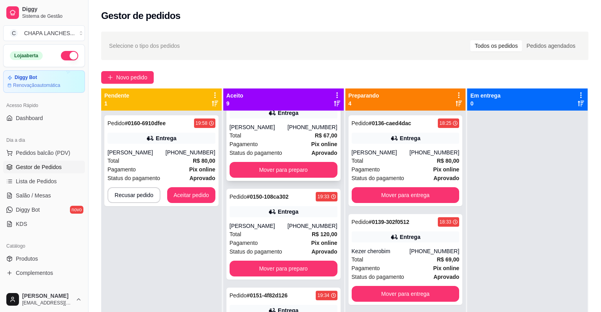
click at [271, 140] on div "Total R$ 67,00" at bounding box center [284, 135] width 108 height 9
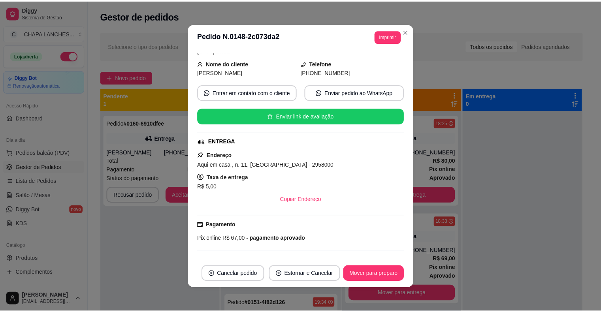
scroll to position [26, 0]
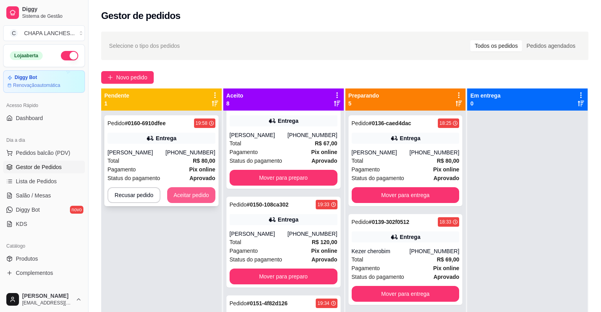
click at [191, 200] on button "Aceitar pedido" at bounding box center [191, 195] width 48 height 16
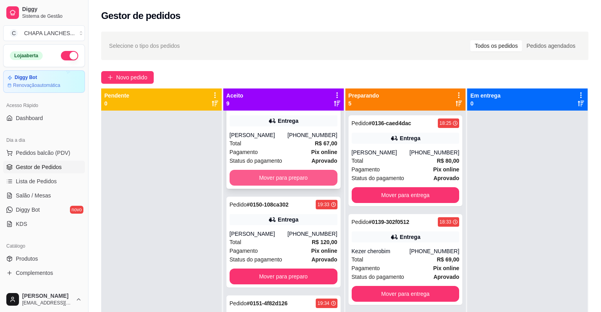
click at [270, 175] on button "Mover para preparo" at bounding box center [284, 178] width 108 height 16
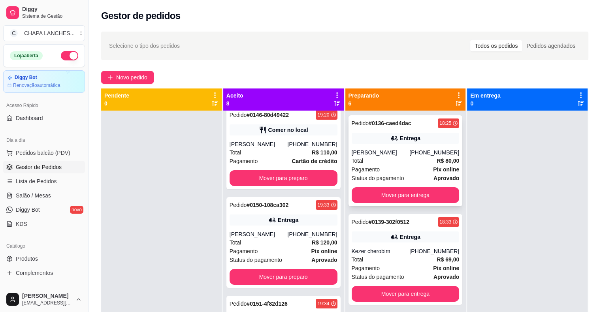
click at [386, 174] on div "Pagamento Pix online" at bounding box center [406, 169] width 108 height 9
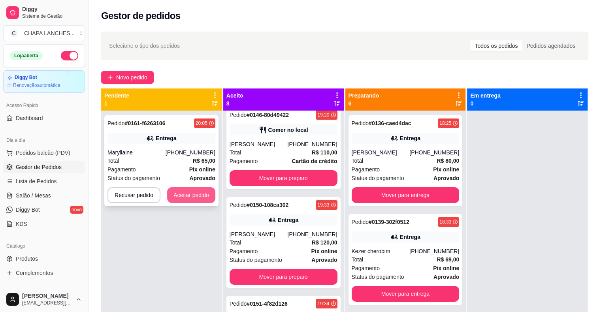
click at [207, 196] on button "Aceitar pedido" at bounding box center [191, 195] width 48 height 16
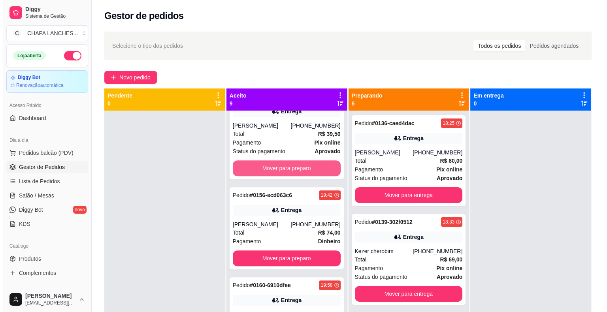
scroll to position [395, 0]
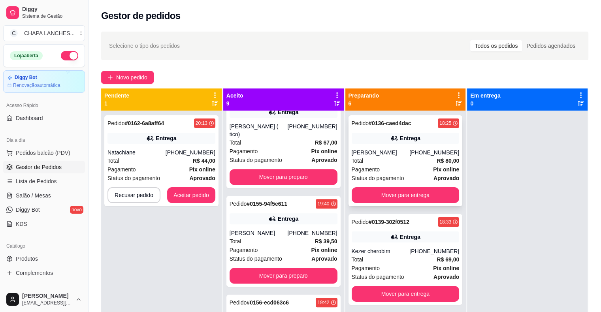
click at [393, 155] on div "[PERSON_NAME]" at bounding box center [381, 153] width 58 height 8
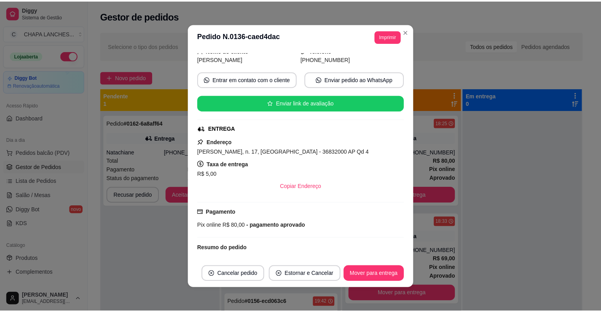
scroll to position [124, 0]
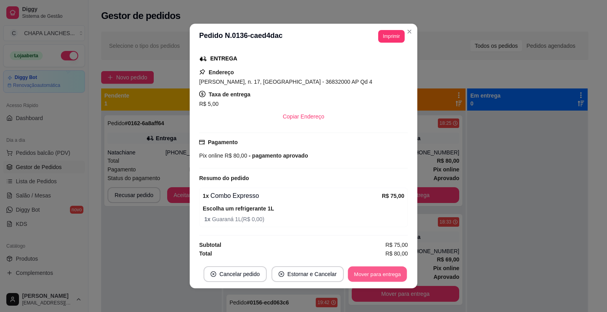
click at [375, 274] on button "Mover para entrega" at bounding box center [377, 274] width 59 height 15
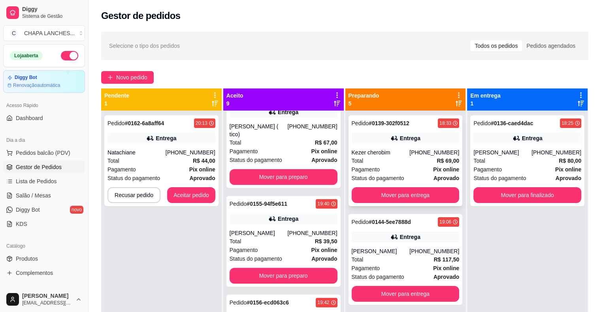
click at [383, 161] on div "Total R$ 69,00" at bounding box center [406, 161] width 108 height 9
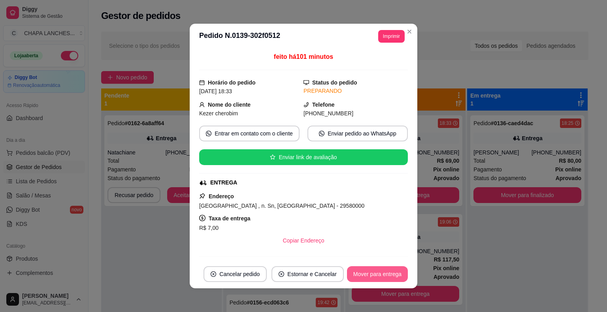
click at [381, 273] on button "Mover para entrega" at bounding box center [377, 275] width 61 height 16
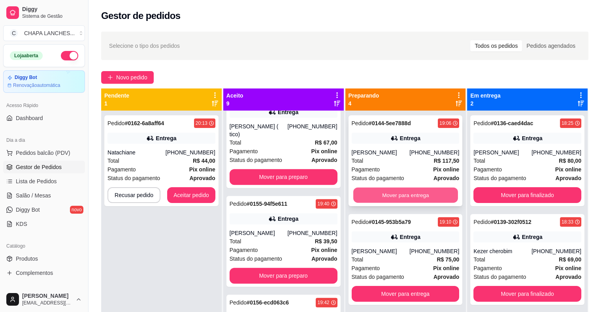
click at [388, 196] on button "Mover para entrega" at bounding box center [406, 195] width 105 height 15
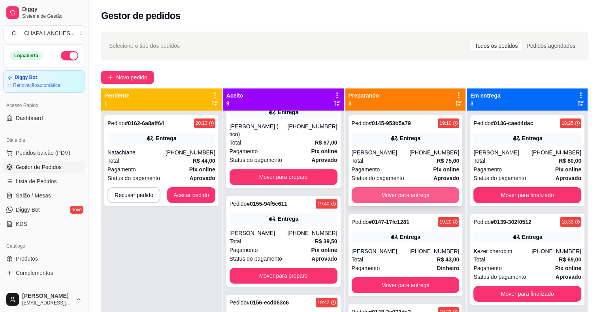
click at [384, 195] on button "Mover para entrega" at bounding box center [406, 195] width 108 height 16
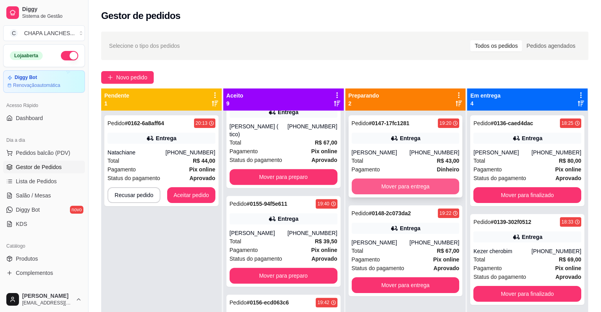
click at [384, 194] on button "Mover para entrega" at bounding box center [406, 187] width 108 height 16
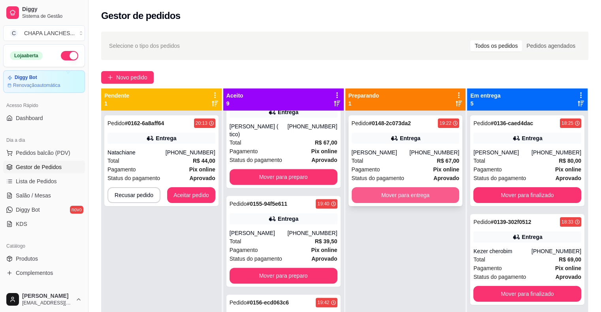
click at [376, 194] on button "Mover para entrega" at bounding box center [406, 195] width 108 height 16
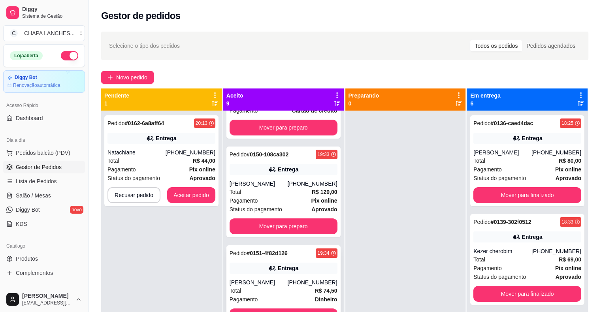
scroll to position [0, 0]
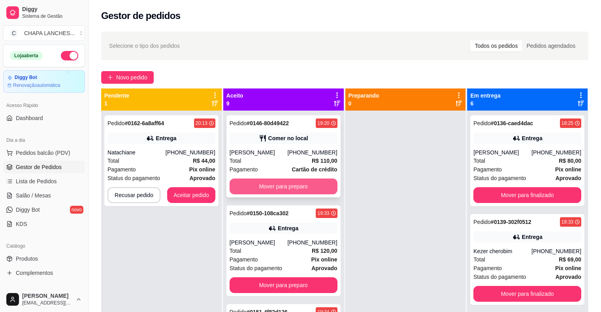
click at [291, 183] on button "Mover para preparo" at bounding box center [284, 187] width 108 height 16
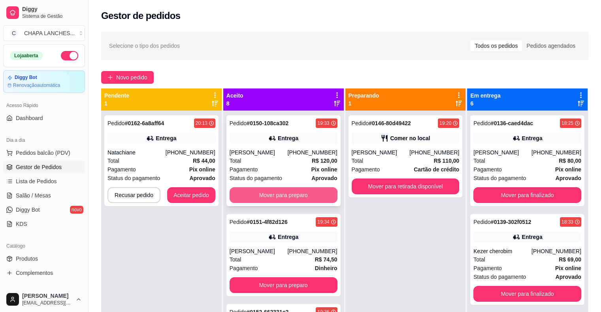
click at [280, 195] on button "Mover para preparo" at bounding box center [284, 195] width 108 height 16
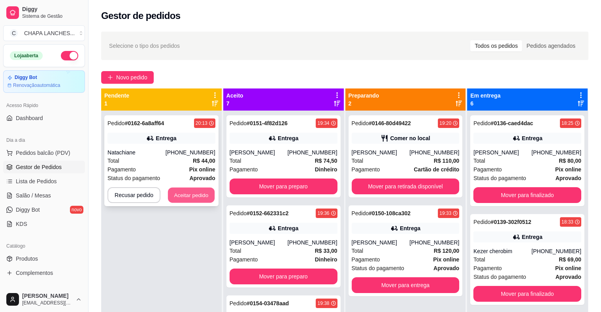
click at [201, 195] on button "Aceitar pedido" at bounding box center [191, 195] width 47 height 15
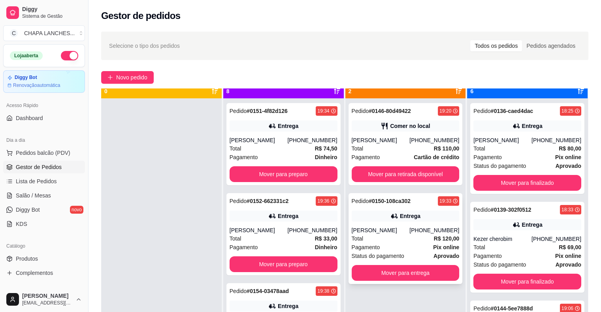
scroll to position [22, 0]
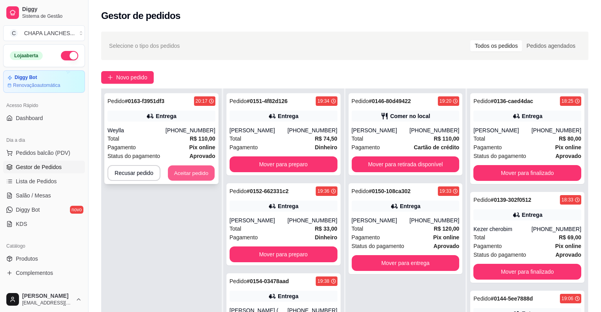
click at [198, 169] on button "Aceitar pedido" at bounding box center [191, 173] width 47 height 15
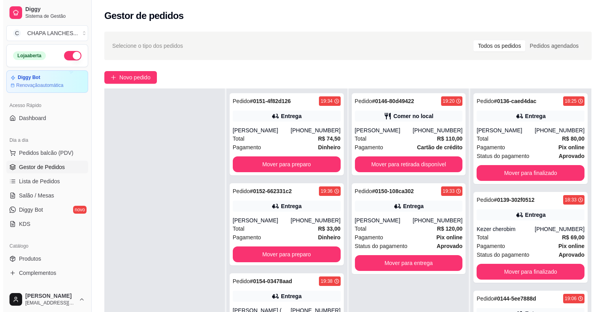
scroll to position [0, 0]
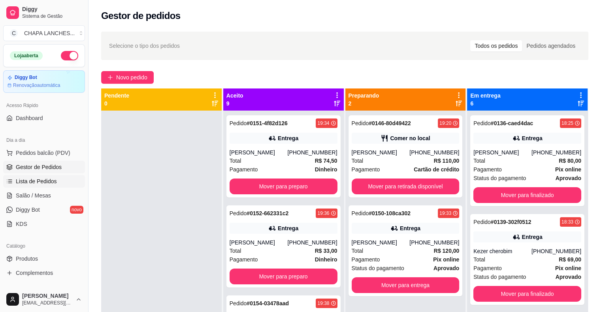
click at [47, 180] on span "Lista de Pedidos" at bounding box center [36, 182] width 41 height 8
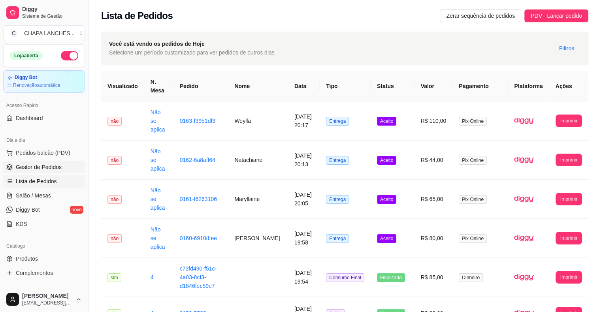
click at [53, 165] on span "Gestor de Pedidos" at bounding box center [39, 167] width 46 height 8
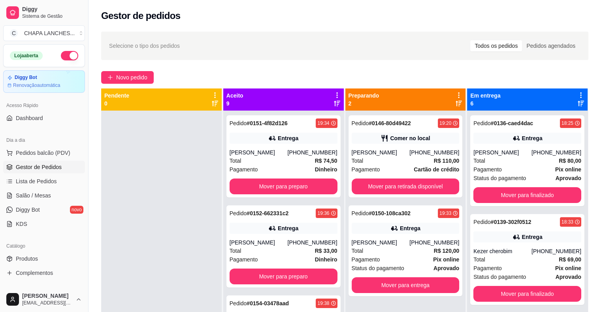
click at [54, 166] on span "Gestor de Pedidos" at bounding box center [39, 167] width 46 height 8
click at [50, 195] on link "Salão / Mesas" at bounding box center [44, 195] width 82 height 13
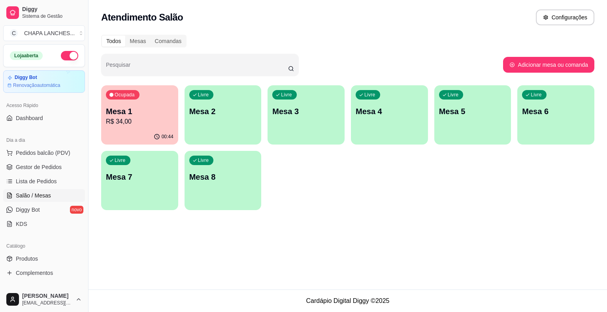
click at [225, 127] on div "Livre Mesa 2" at bounding box center [223, 110] width 77 height 50
click at [215, 186] on div "Livre Mesa 8" at bounding box center [223, 176] width 77 height 50
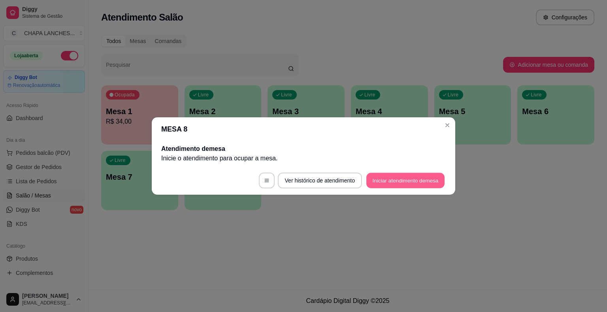
click at [413, 180] on button "Iniciar atendimento de mesa" at bounding box center [406, 180] width 78 height 15
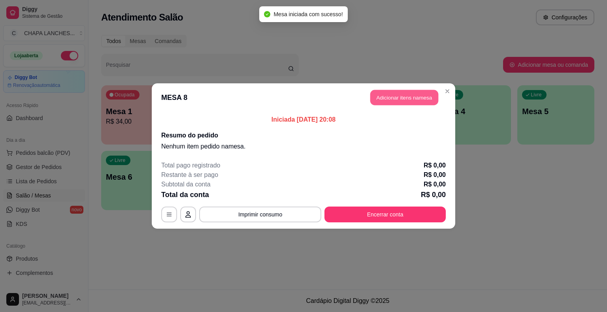
click at [404, 94] on button "Adicionar itens na mesa" at bounding box center [405, 97] width 68 height 15
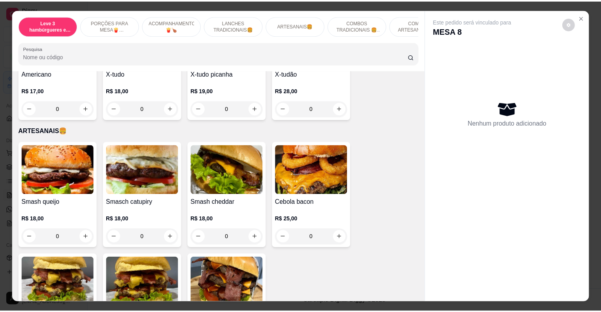
scroll to position [830, 0]
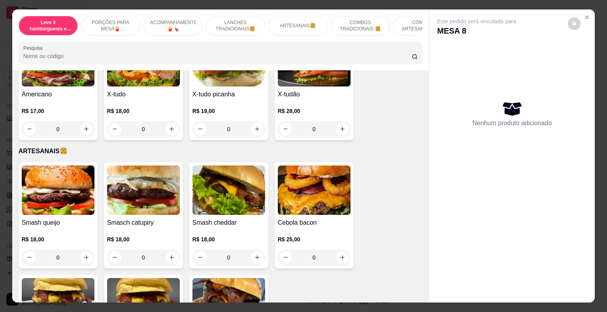
click at [169, 123] on div "0" at bounding box center [143, 129] width 73 height 16
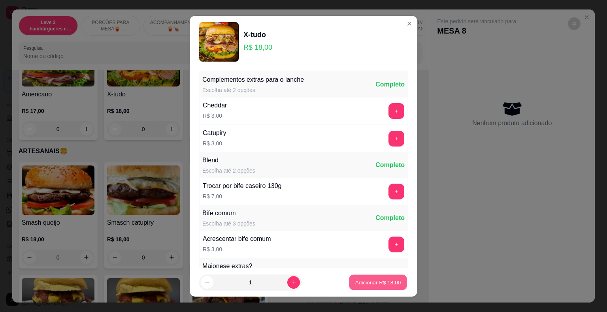
click at [372, 284] on p "Adicionar R$ 18,00" at bounding box center [379, 283] width 46 height 8
type input "1"
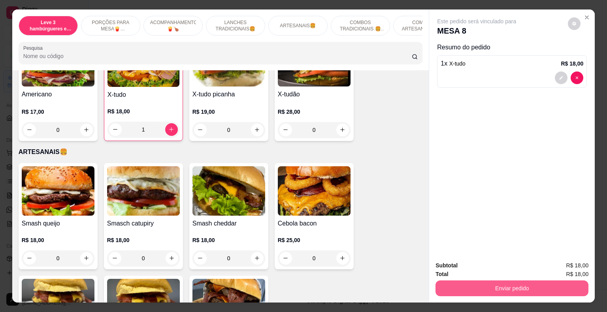
click at [464, 287] on button "Enviar pedido" at bounding box center [512, 289] width 153 height 16
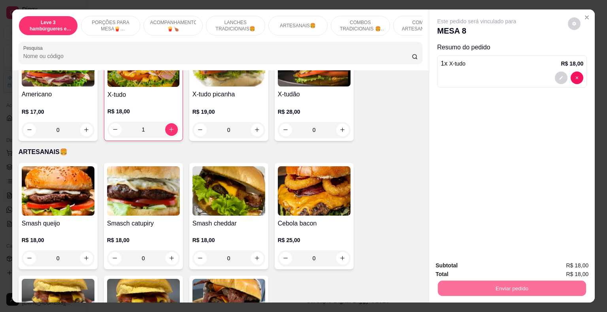
click at [474, 265] on button "Não registrar e enviar pedido" at bounding box center [486, 266] width 82 height 15
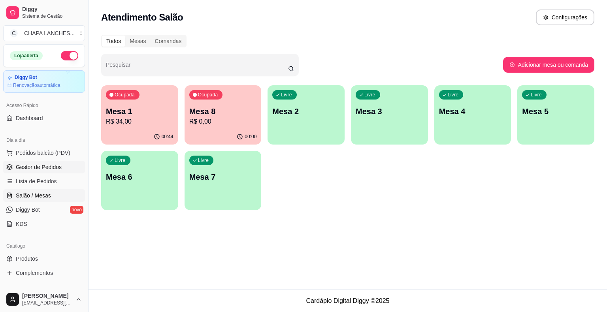
click at [38, 165] on span "Gestor de Pedidos" at bounding box center [39, 167] width 46 height 8
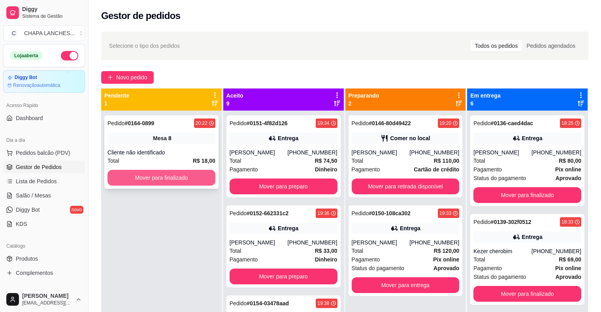
click at [168, 178] on button "Mover para finalizado" at bounding box center [162, 178] width 108 height 16
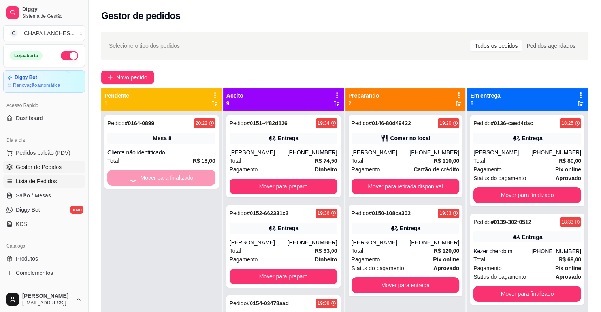
click at [40, 184] on span "Lista de Pedidos" at bounding box center [36, 182] width 41 height 8
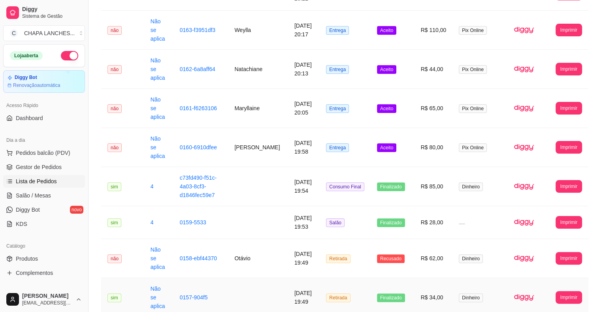
scroll to position [158, 0]
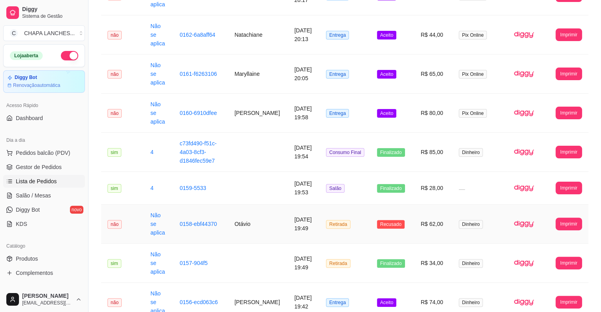
click at [249, 205] on td "Otávio" at bounding box center [258, 224] width 60 height 39
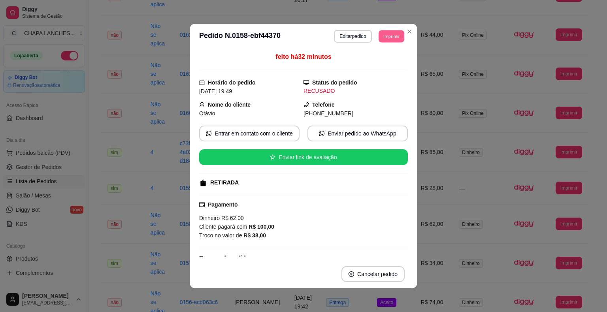
click at [386, 38] on button "Imprimir" at bounding box center [392, 36] width 26 height 12
click at [361, 81] on button "IMPRESSORA" at bounding box center [373, 80] width 57 height 13
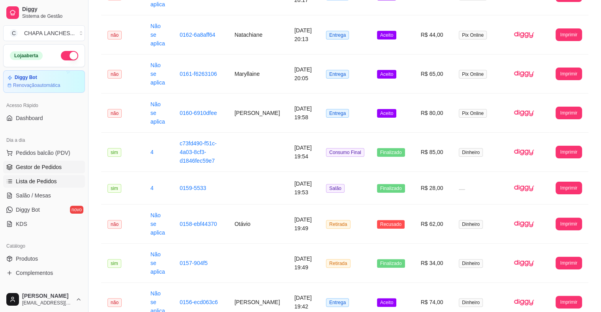
click at [44, 167] on span "Gestor de Pedidos" at bounding box center [39, 167] width 46 height 8
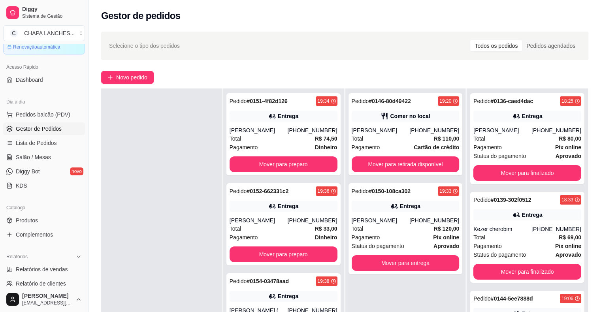
scroll to position [79, 0]
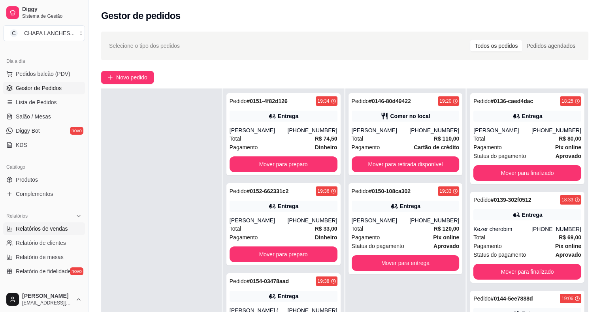
click at [39, 229] on span "Relatórios de vendas" at bounding box center [42, 229] width 52 height 8
select select "ALL"
select select "0"
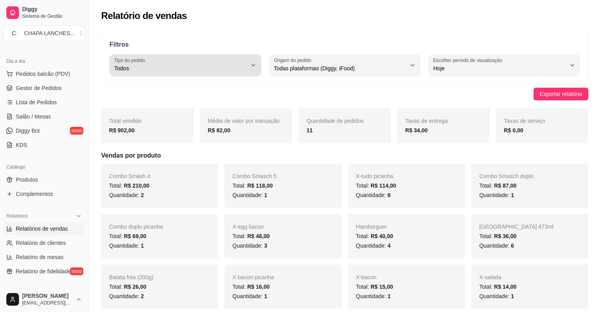
click at [195, 58] on div "Todos" at bounding box center [180, 65] width 133 height 16
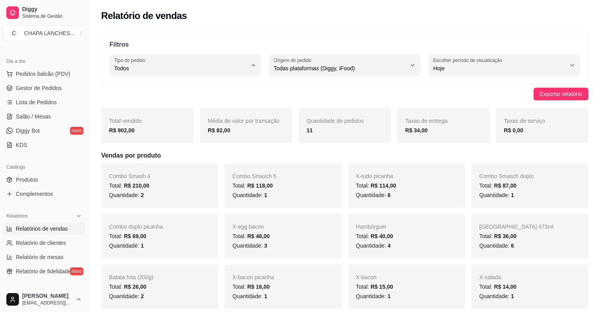
click at [155, 104] on span "Entrega" at bounding box center [182, 100] width 126 height 8
type input "DELIVERY"
select select "DELIVERY"
click at [23, 85] on span "Gestor de Pedidos" at bounding box center [39, 88] width 46 height 8
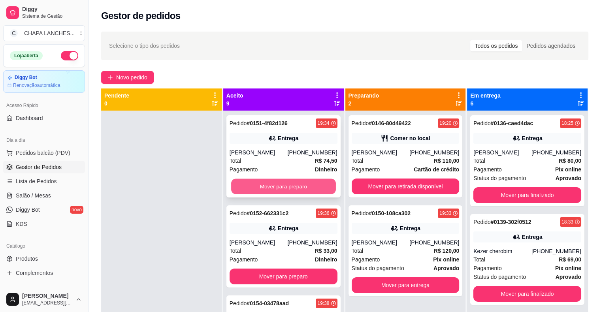
click at [253, 181] on button "Mover para preparo" at bounding box center [283, 186] width 105 height 15
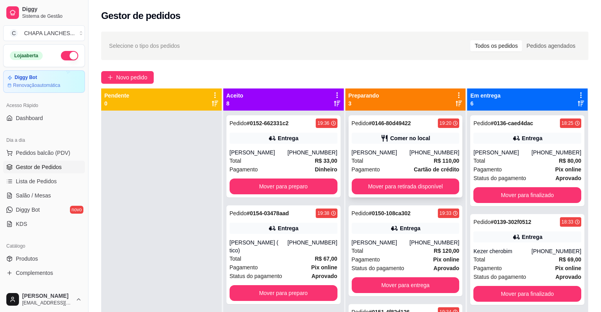
click at [386, 162] on div "Total R$ 110,00" at bounding box center [406, 161] width 108 height 9
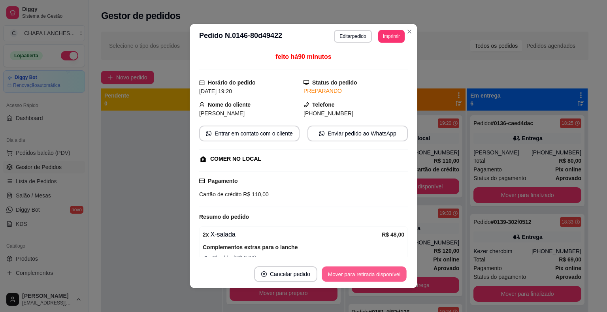
click at [389, 274] on button "Mover para retirada disponível" at bounding box center [364, 274] width 85 height 15
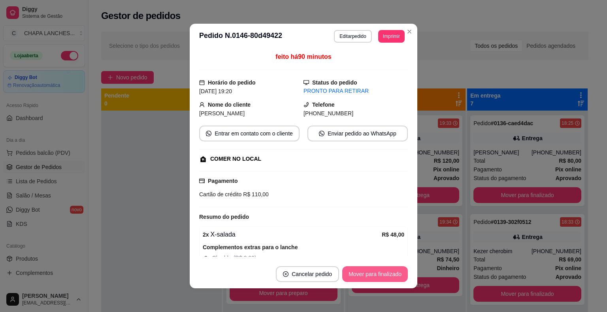
click at [378, 275] on button "Mover para finalizado" at bounding box center [375, 275] width 66 height 16
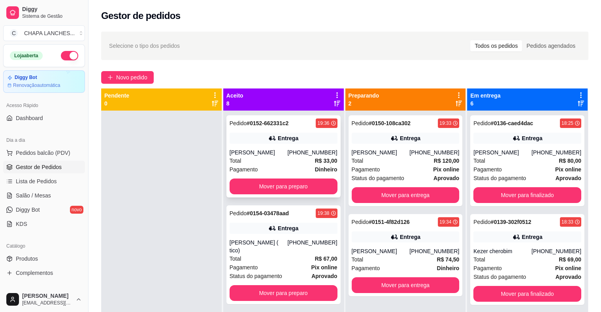
click at [277, 174] on div "Pagamento Dinheiro" at bounding box center [284, 169] width 108 height 9
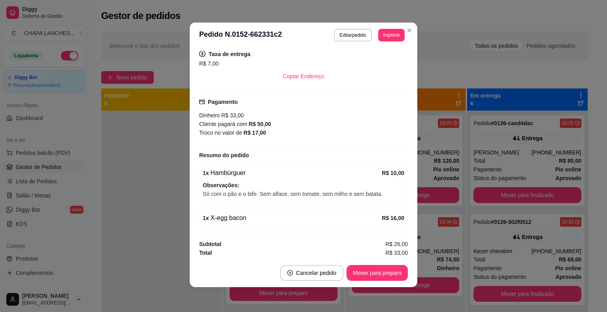
scroll to position [2, 0]
click at [381, 276] on button "Mover para preparo" at bounding box center [377, 273] width 61 height 16
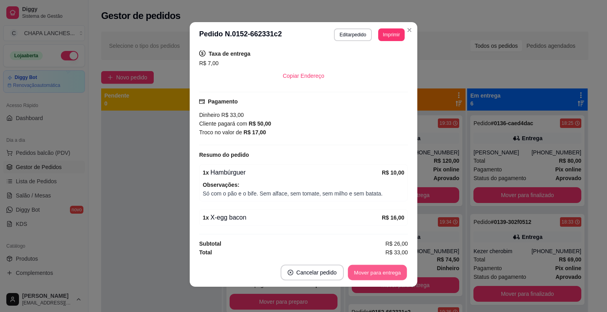
click at [381, 273] on button "Mover para entrega" at bounding box center [377, 272] width 59 height 15
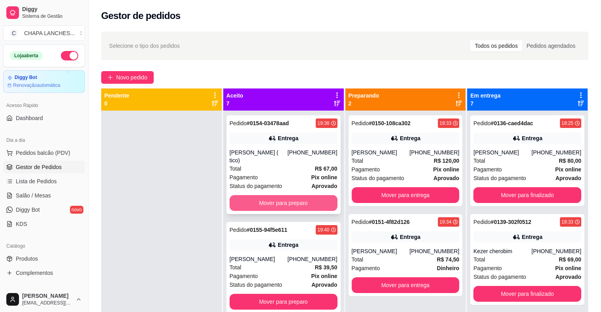
click at [269, 197] on button "Mover para preparo" at bounding box center [284, 203] width 108 height 16
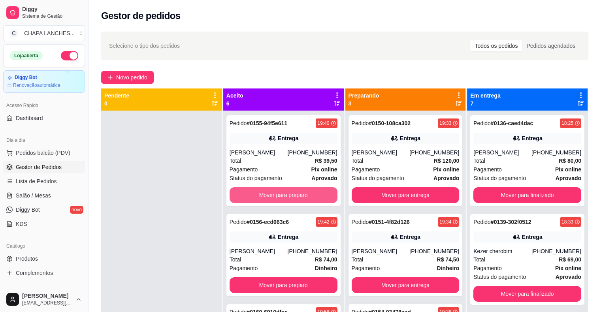
click at [264, 195] on button "Mover para preparo" at bounding box center [284, 195] width 108 height 16
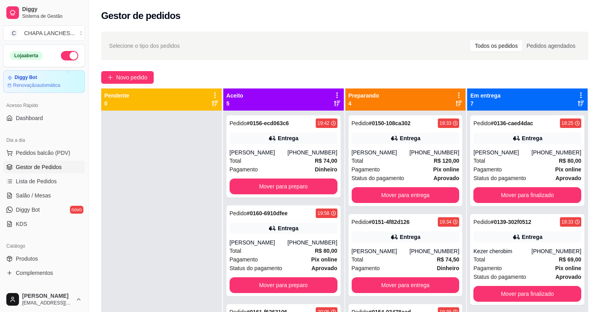
click at [263, 195] on div "Pedido # 0156-ecd063c6 19:42 Entrega [PERSON_NAME] [PHONE_NUMBER] Total R$ 74,0…" at bounding box center [284, 156] width 114 height 82
click at [270, 187] on button "Mover para preparo" at bounding box center [284, 187] width 108 height 16
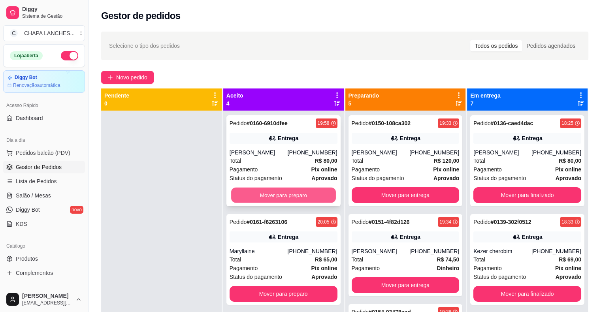
click at [260, 195] on button "Mover para preparo" at bounding box center [283, 195] width 105 height 15
click at [253, 193] on button "Mover para preparo" at bounding box center [283, 195] width 105 height 15
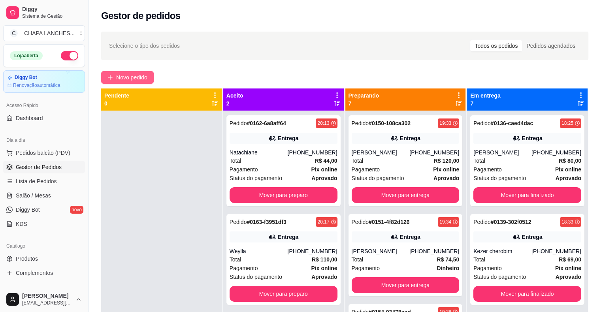
click at [115, 77] on button "Novo pedido" at bounding box center [127, 77] width 53 height 13
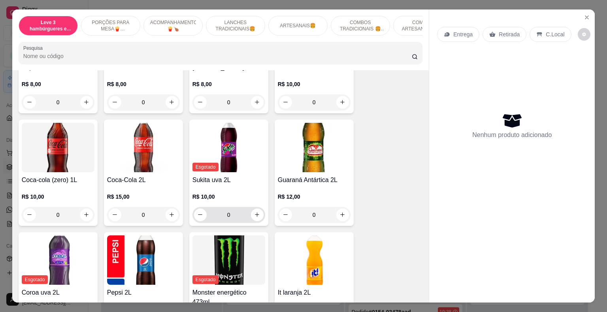
scroll to position [1977, 0]
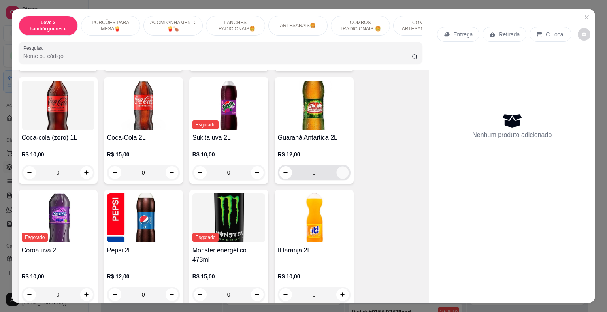
click at [337, 166] on button "increase-product-quantity" at bounding box center [343, 172] width 12 height 12
type input "1"
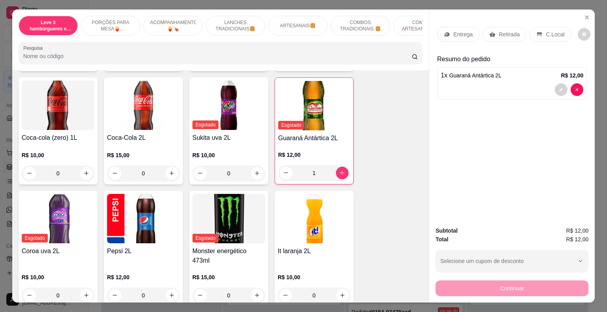
click at [500, 31] on p "Retirada" at bounding box center [509, 34] width 21 height 8
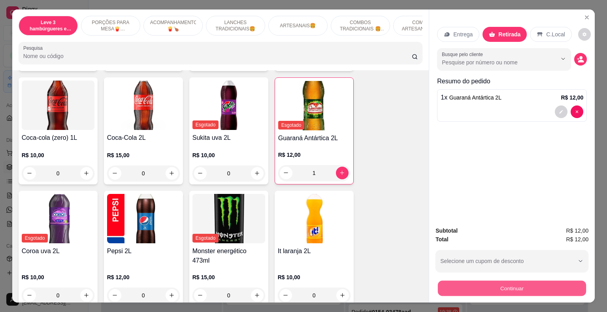
click at [505, 289] on button "Continuar" at bounding box center [512, 288] width 148 height 15
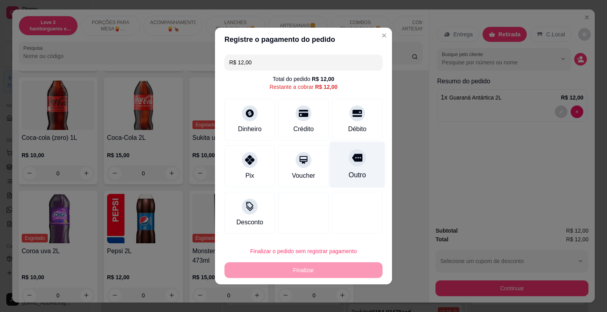
click at [352, 162] on icon at bounding box center [357, 158] width 10 height 10
type input "R$ 0,00"
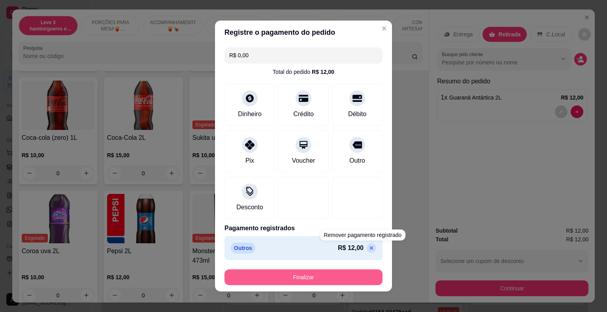
click at [349, 275] on button "Finalizar" at bounding box center [304, 278] width 158 height 16
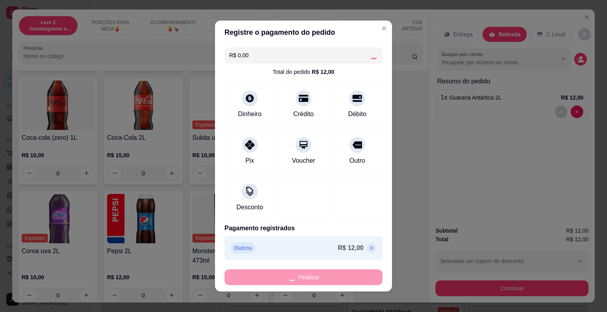
type input "0"
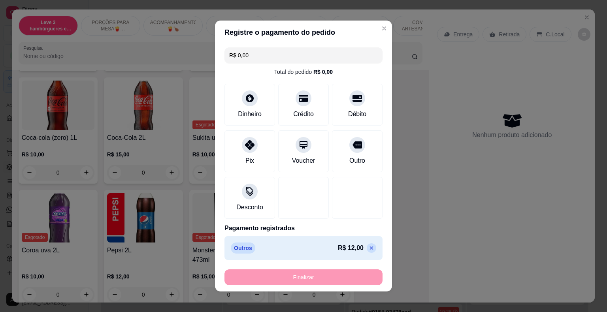
type input "-R$ 12,00"
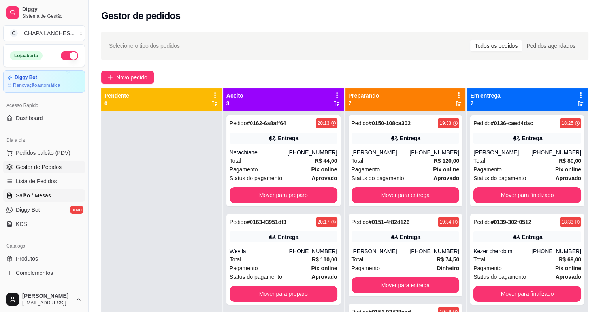
click at [42, 192] on span "Salão / Mesas" at bounding box center [33, 196] width 35 height 8
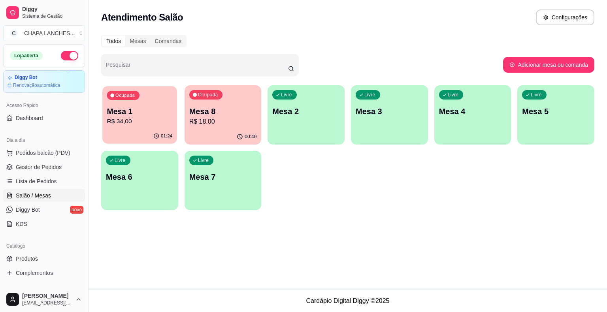
click at [149, 116] on p "Mesa 1" at bounding box center [140, 111] width 66 height 11
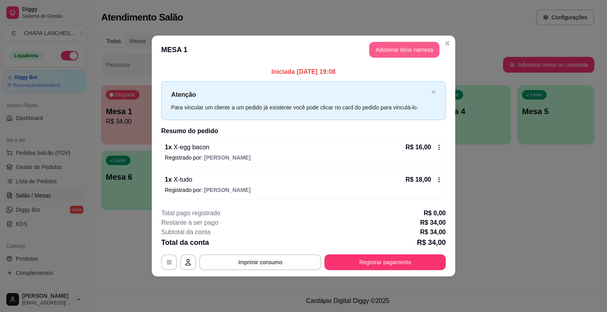
click at [387, 50] on button "Adicionar itens na mesa" at bounding box center [404, 50] width 70 height 16
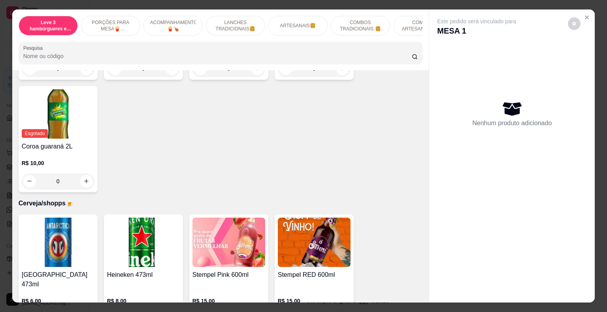
scroll to position [2254, 0]
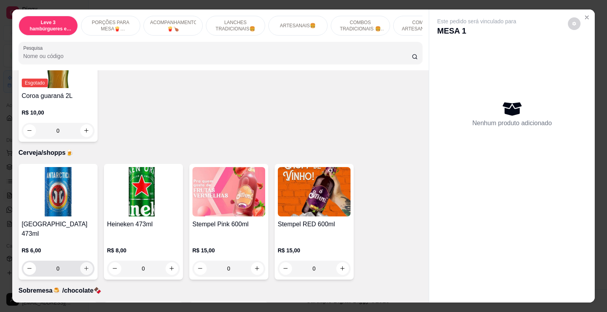
click at [85, 266] on icon "increase-product-quantity" at bounding box center [86, 269] width 6 height 6
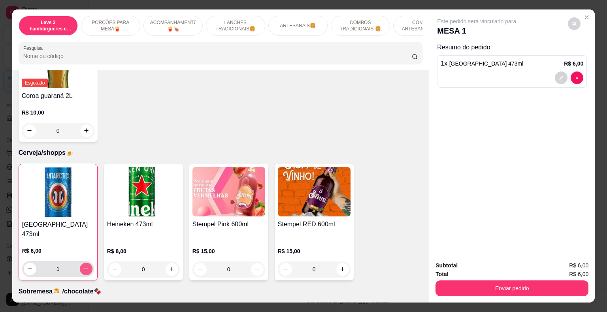
click at [85, 266] on icon "increase-product-quantity" at bounding box center [86, 269] width 6 height 6
click at [83, 266] on icon "increase-product-quantity" at bounding box center [86, 269] width 6 height 6
type input "4"
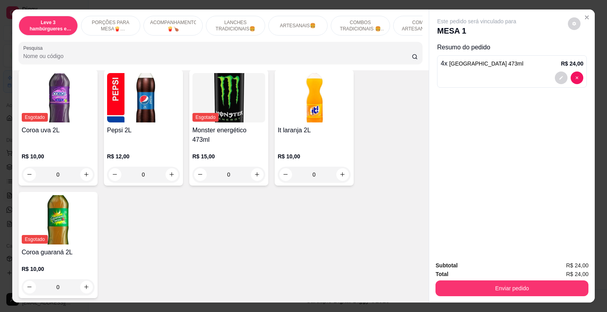
scroll to position [2096, 0]
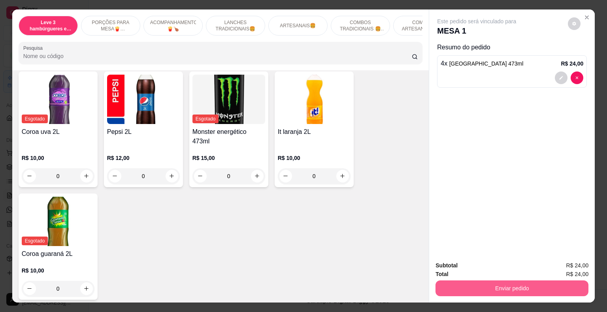
click at [490, 281] on button "Enviar pedido" at bounding box center [512, 289] width 153 height 16
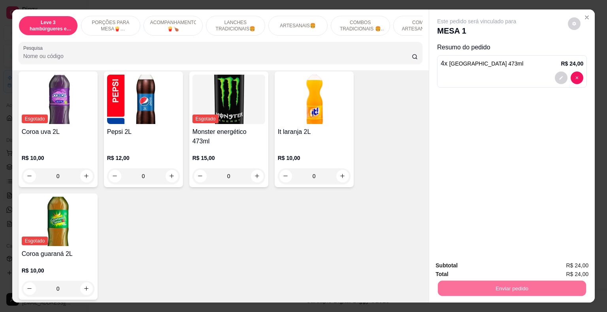
click at [470, 267] on button "Não registrar e enviar pedido" at bounding box center [486, 266] width 80 height 15
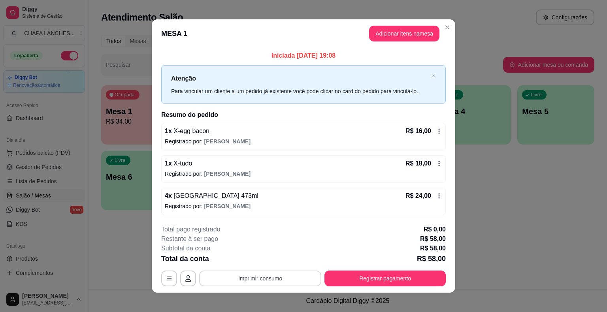
click at [277, 280] on button "Imprimir consumo" at bounding box center [260, 279] width 122 height 16
click at [276, 259] on button "IMPRESSORA" at bounding box center [259, 260] width 57 height 13
click at [377, 278] on button "Registrar pagamento" at bounding box center [385, 279] width 121 height 16
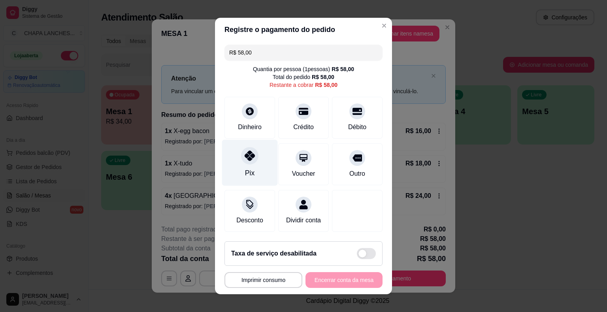
click at [247, 165] on div "Pix" at bounding box center [250, 163] width 56 height 46
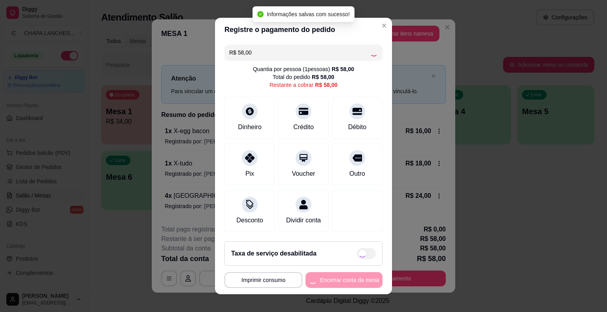
type input "R$ 0,00"
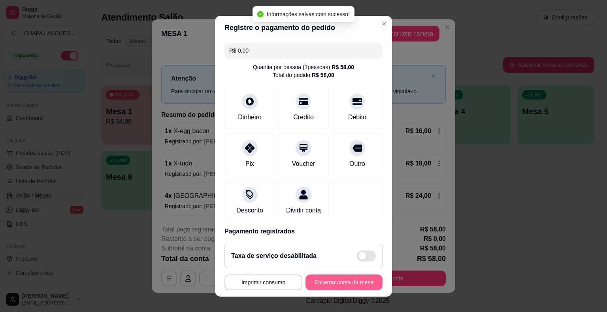
click at [344, 287] on button "Encerrar conta da mesa" at bounding box center [344, 283] width 77 height 16
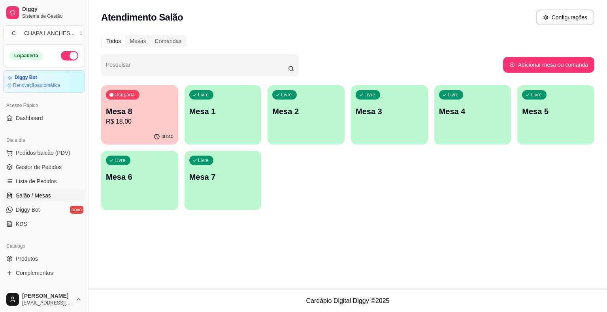
click at [127, 121] on p "R$ 18,00" at bounding box center [140, 121] width 68 height 9
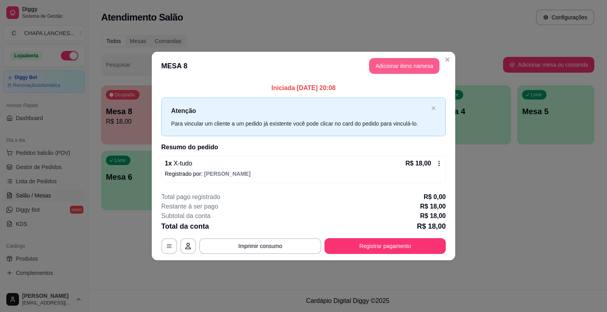
click at [413, 66] on button "Adicionar itens na mesa" at bounding box center [404, 66] width 70 height 16
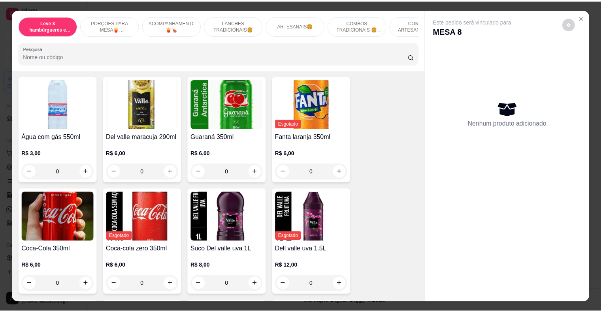
scroll to position [1582, 0]
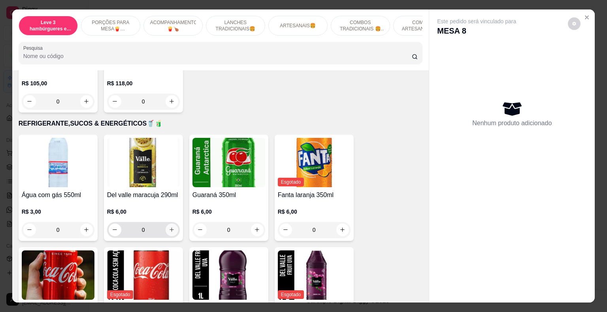
click at [170, 228] on icon "increase-product-quantity" at bounding box center [172, 230] width 4 height 4
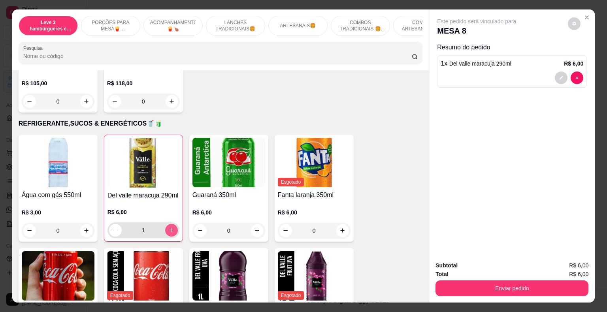
click at [169, 227] on icon "increase-product-quantity" at bounding box center [171, 230] width 6 height 6
type input "2"
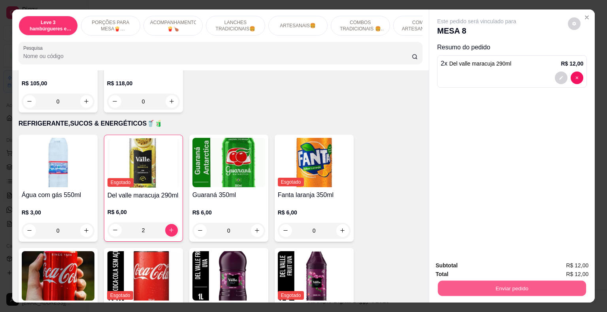
click at [536, 289] on button "Enviar pedido" at bounding box center [512, 288] width 148 height 15
click at [471, 267] on button "Não registrar e enviar pedido" at bounding box center [486, 266] width 80 height 15
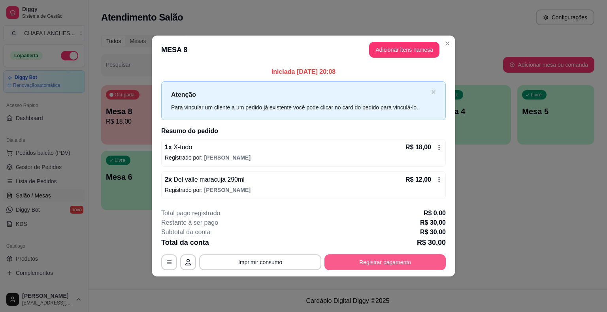
click at [392, 259] on button "Registrar pagamento" at bounding box center [385, 263] width 121 height 16
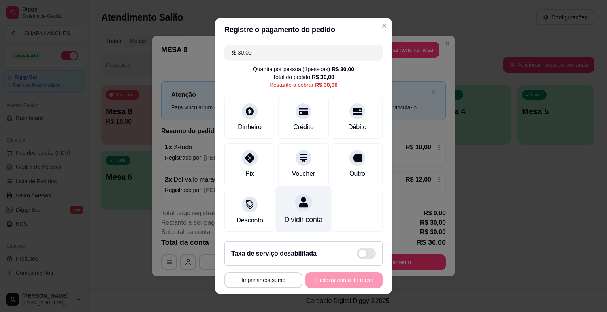
drag, startPoint x: 247, startPoint y: 165, endPoint x: 286, endPoint y: 214, distance: 61.9
click at [247, 166] on div "Pix" at bounding box center [250, 165] width 51 height 42
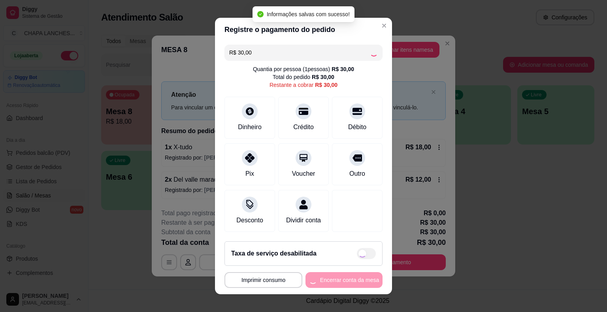
type input "R$ 0,00"
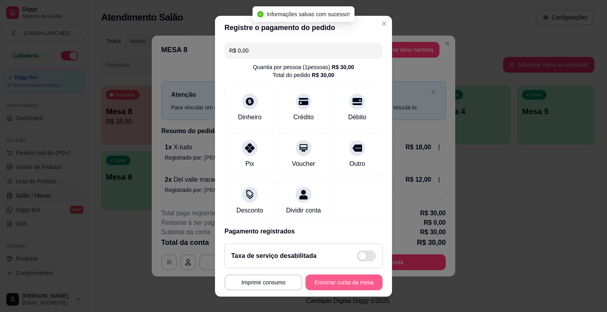
click at [347, 282] on button "Encerrar conta da mesa" at bounding box center [344, 283] width 77 height 16
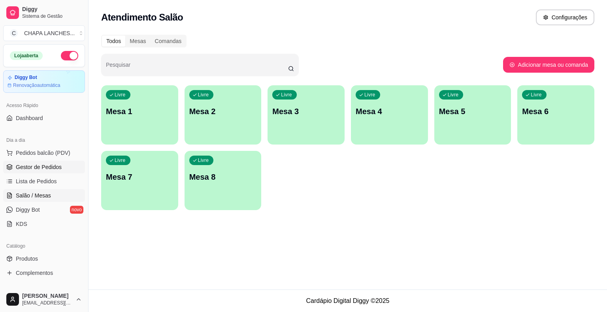
click at [52, 166] on span "Gestor de Pedidos" at bounding box center [39, 167] width 46 height 8
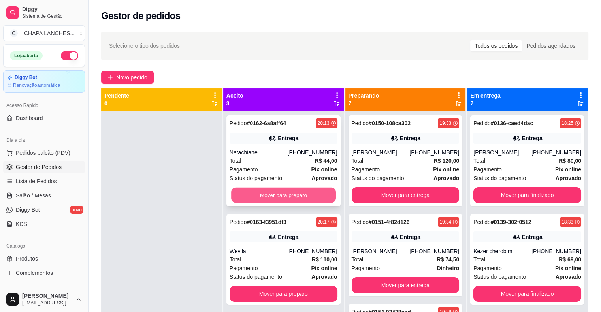
click at [293, 194] on button "Mover para preparo" at bounding box center [283, 195] width 105 height 15
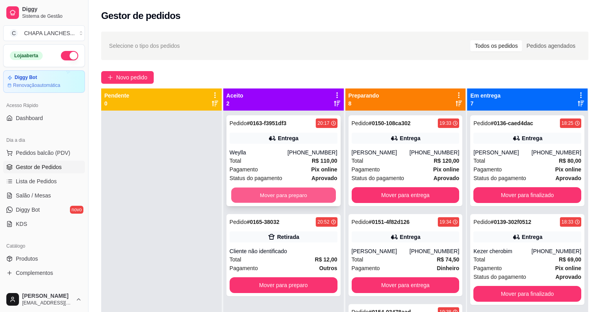
click at [284, 193] on button "Mover para preparo" at bounding box center [283, 195] width 105 height 15
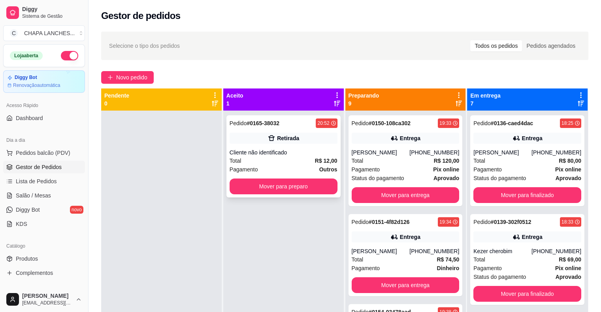
click at [266, 157] on div "Total R$ 12,00" at bounding box center [284, 161] width 108 height 9
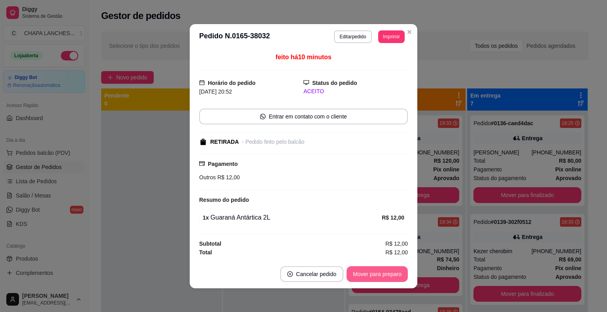
click at [370, 268] on button "Mover para preparo" at bounding box center [377, 275] width 61 height 16
click at [382, 272] on button "Mover para retirada disponível" at bounding box center [364, 275] width 87 height 16
click at [370, 273] on button "Mover para finalizado" at bounding box center [375, 275] width 66 height 16
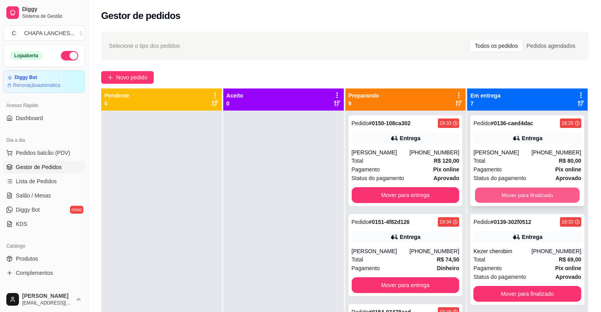
click at [510, 203] on button "Mover para finalizado" at bounding box center [527, 195] width 105 height 15
click at [507, 197] on button "Mover para finalizado" at bounding box center [528, 195] width 108 height 16
click at [506, 192] on button "Mover para finalizado" at bounding box center [527, 195] width 105 height 15
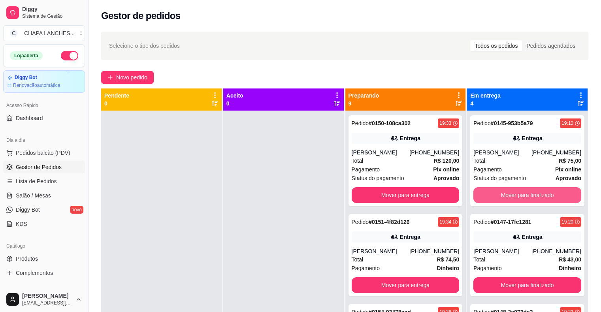
click at [505, 192] on button "Mover para finalizado" at bounding box center [528, 195] width 108 height 16
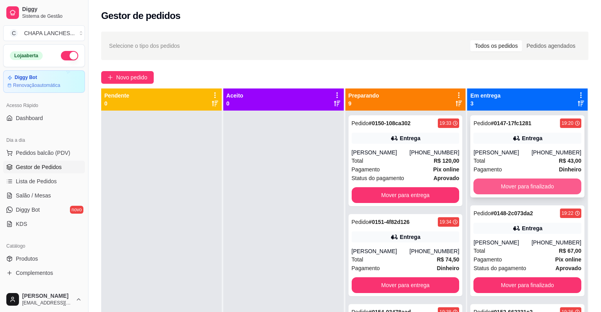
click at [504, 194] on button "Mover para finalizado" at bounding box center [528, 187] width 108 height 16
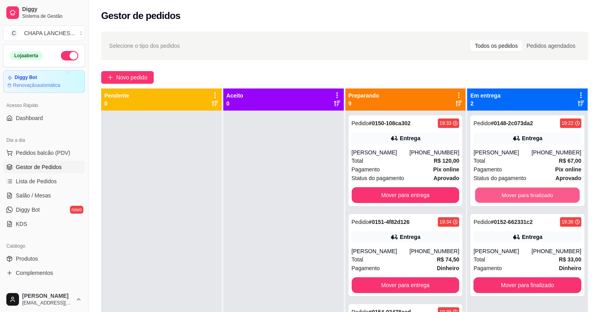
click at [504, 194] on button "Mover para finalizado" at bounding box center [527, 195] width 105 height 15
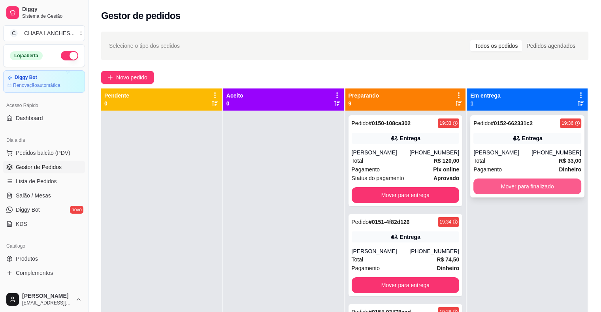
click at [497, 185] on button "Mover para finalizado" at bounding box center [528, 187] width 108 height 16
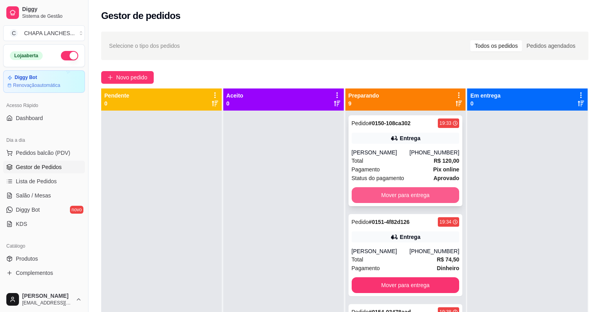
click at [426, 196] on button "Mover para entrega" at bounding box center [406, 195] width 108 height 16
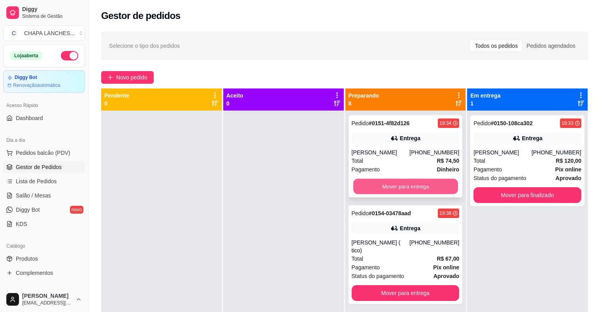
click at [411, 183] on button "Mover para entrega" at bounding box center [406, 186] width 105 height 15
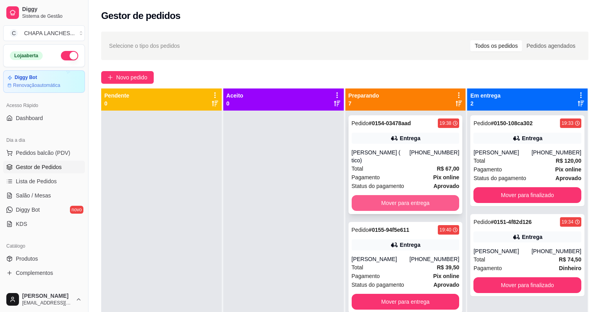
click at [394, 198] on button "Mover para entrega" at bounding box center [406, 203] width 108 height 16
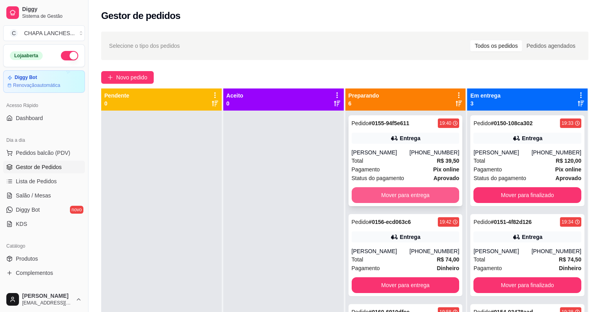
click at [378, 199] on button "Mover para entrega" at bounding box center [406, 195] width 108 height 16
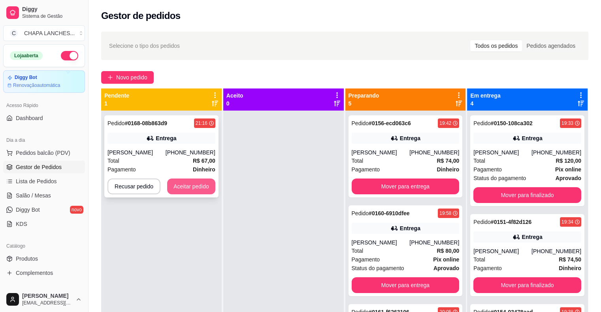
click at [211, 189] on button "Aceitar pedido" at bounding box center [191, 187] width 48 height 16
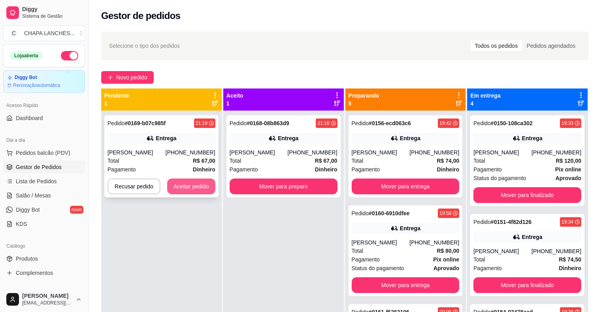
click at [192, 185] on button "Aceitar pedido" at bounding box center [191, 187] width 48 height 16
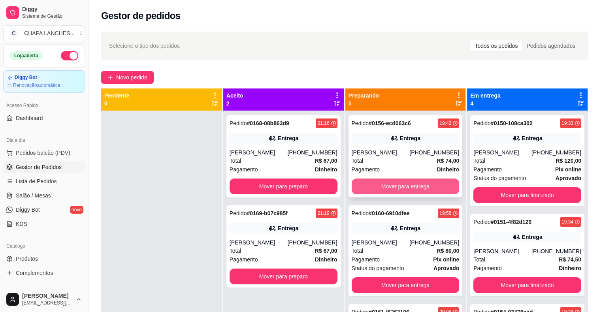
click at [375, 191] on button "Mover para entrega" at bounding box center [406, 187] width 108 height 16
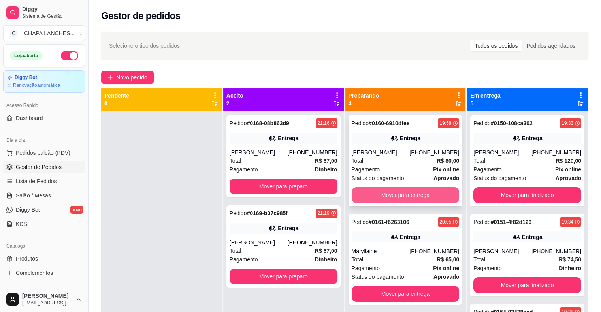
click at [386, 192] on button "Mover para entrega" at bounding box center [406, 195] width 108 height 16
click at [384, 195] on button "Mover para entrega" at bounding box center [406, 195] width 108 height 16
click at [370, 202] on button "Mover para entrega" at bounding box center [406, 195] width 105 height 15
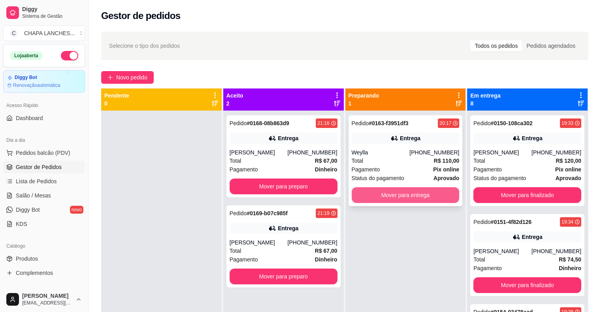
click at [388, 195] on button "Mover para entrega" at bounding box center [406, 195] width 108 height 16
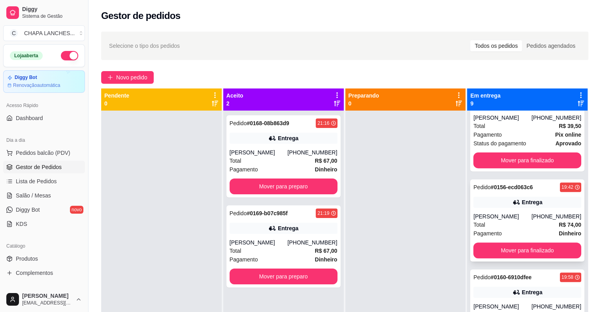
scroll to position [356, 0]
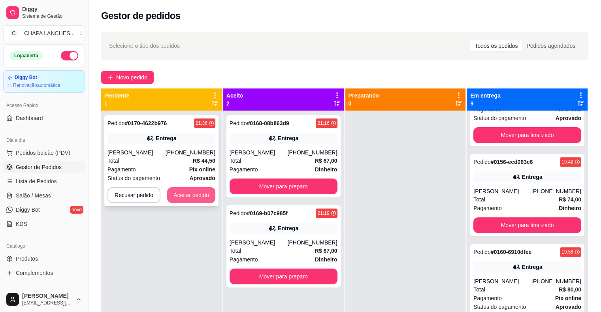
click at [201, 196] on button "Aceitar pedido" at bounding box center [191, 195] width 48 height 16
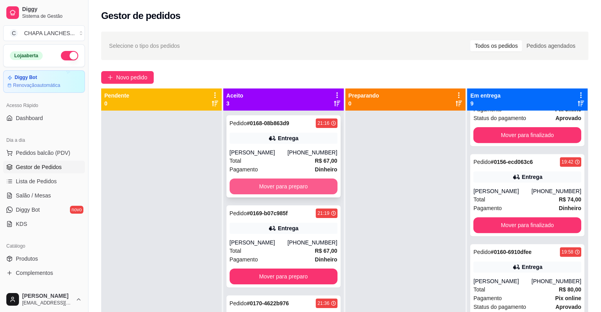
click at [278, 185] on button "Mover para preparo" at bounding box center [284, 187] width 108 height 16
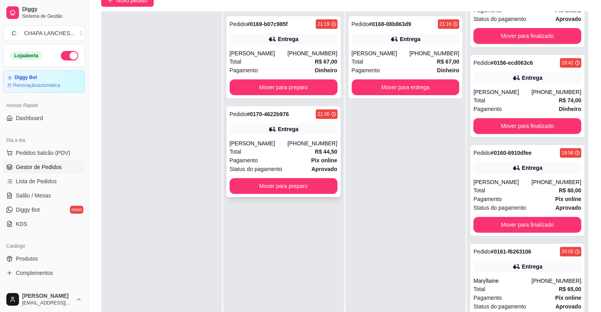
scroll to position [0, 0]
